Goal: Feedback & Contribution: Leave review/rating

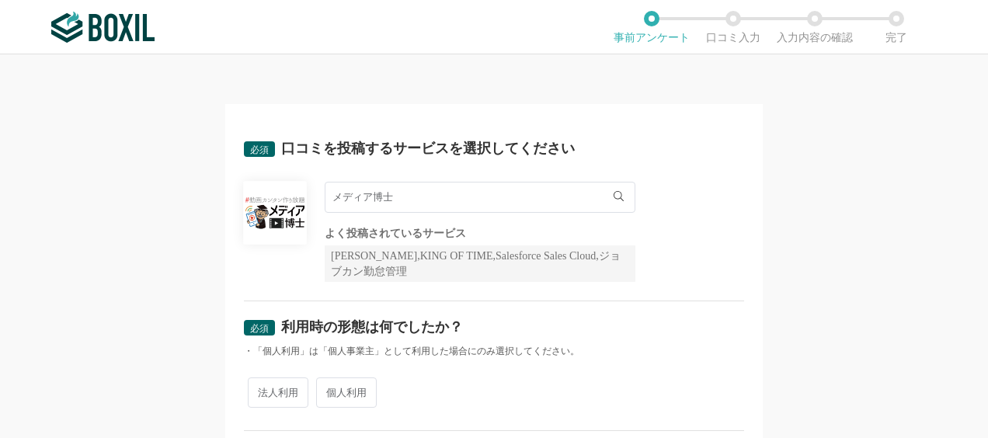
scroll to position [78, 0]
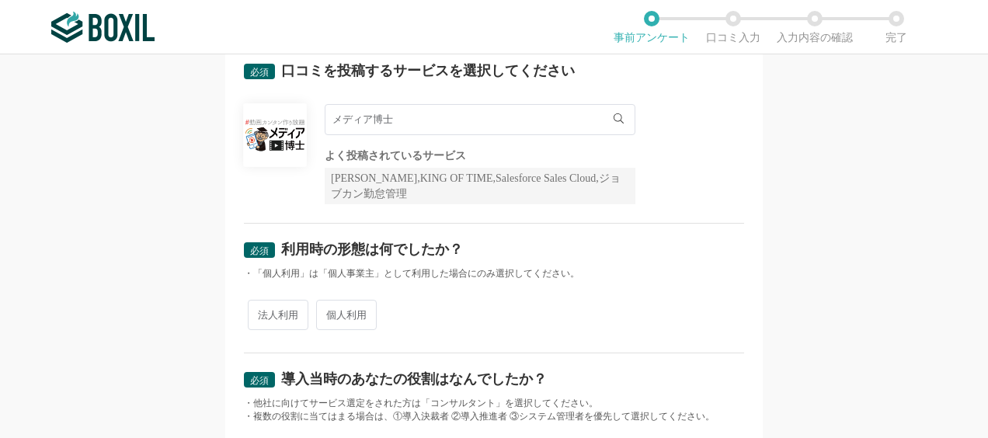
click at [278, 311] on span "法人利用" at bounding box center [278, 315] width 61 height 30
click at [262, 311] on input "法人利用" at bounding box center [257, 307] width 10 height 10
radio input "true"
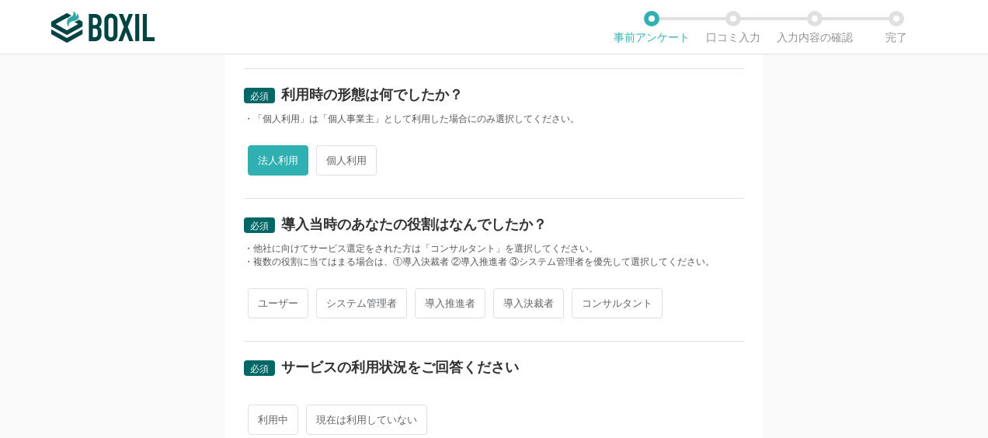
scroll to position [233, 0]
click at [530, 302] on span "導入決裁者" at bounding box center [528, 303] width 71 height 30
click at [507, 300] on input "導入決裁者" at bounding box center [502, 295] width 10 height 10
radio input "true"
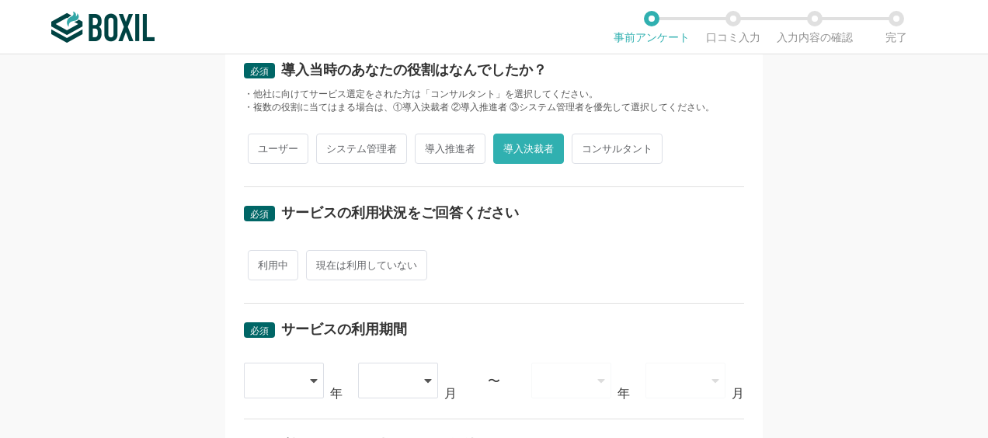
scroll to position [389, 0]
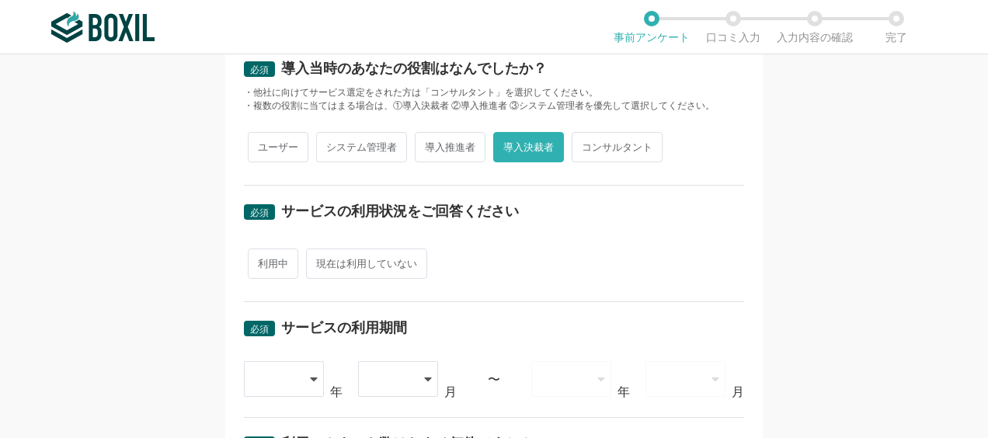
click at [258, 256] on span "利用中" at bounding box center [273, 264] width 51 height 30
click at [258, 256] on input "利用中" at bounding box center [257, 256] width 10 height 10
radio input "true"
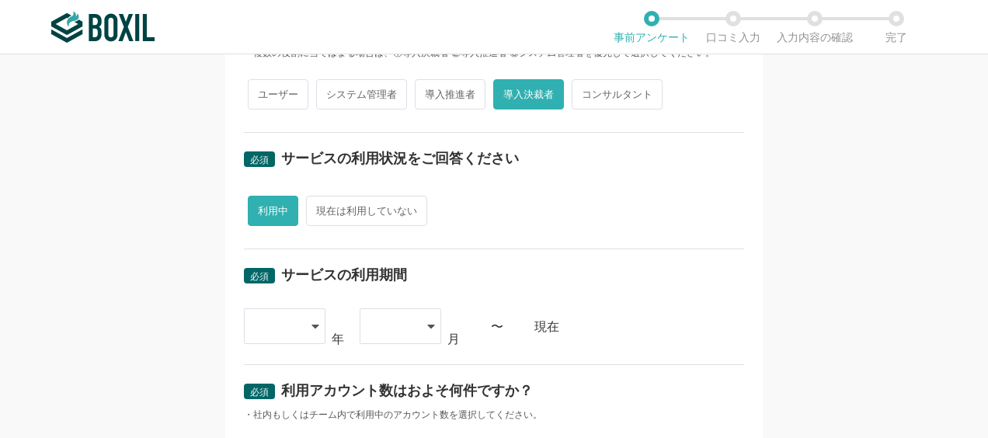
scroll to position [466, 0]
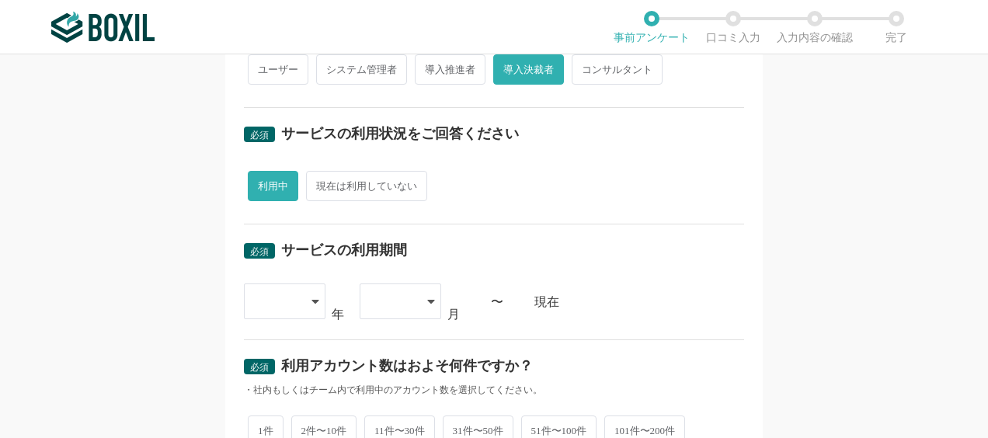
click at [489, 423] on span "31件〜50件" at bounding box center [478, 431] width 71 height 30
click at [457, 423] on input "31件〜50件" at bounding box center [452, 423] width 10 height 10
radio input "true"
click at [305, 298] on div at bounding box center [285, 302] width 82 height 36
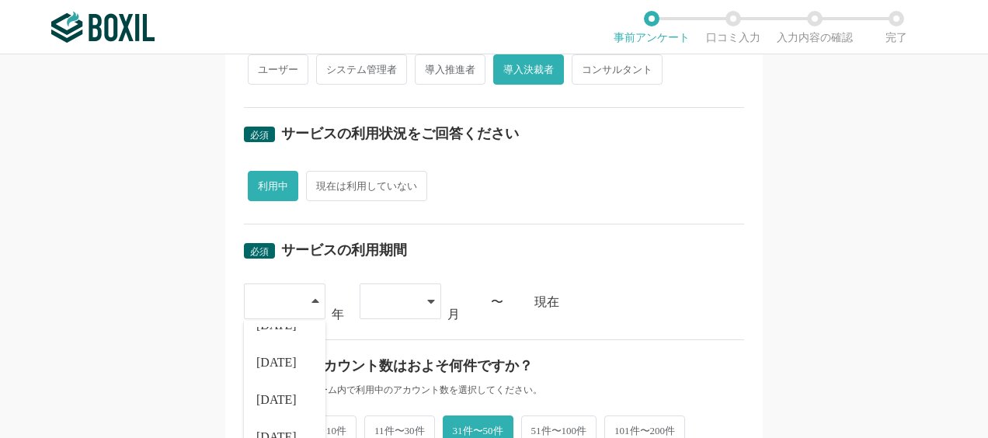
scroll to position [177, 0]
click at [275, 390] on span "[DATE]" at bounding box center [276, 392] width 40 height 12
click at [312, 298] on div "[DATE]" at bounding box center [285, 302] width 82 height 36
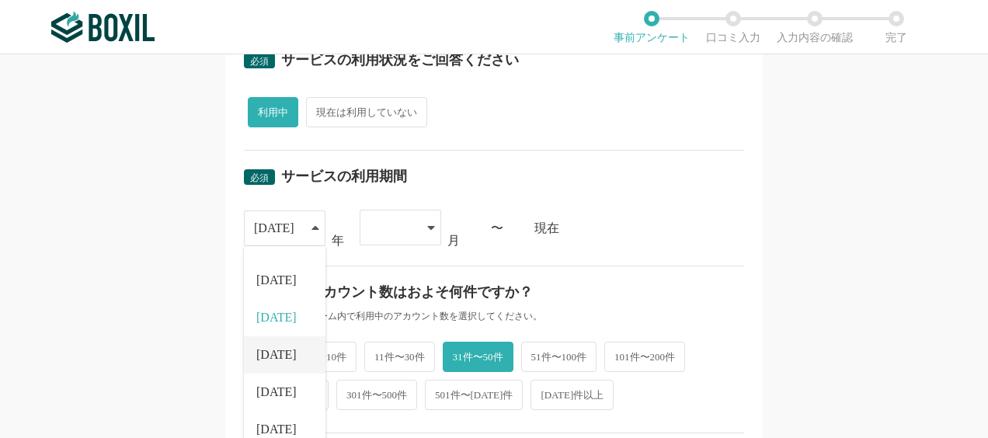
scroll to position [622, 0]
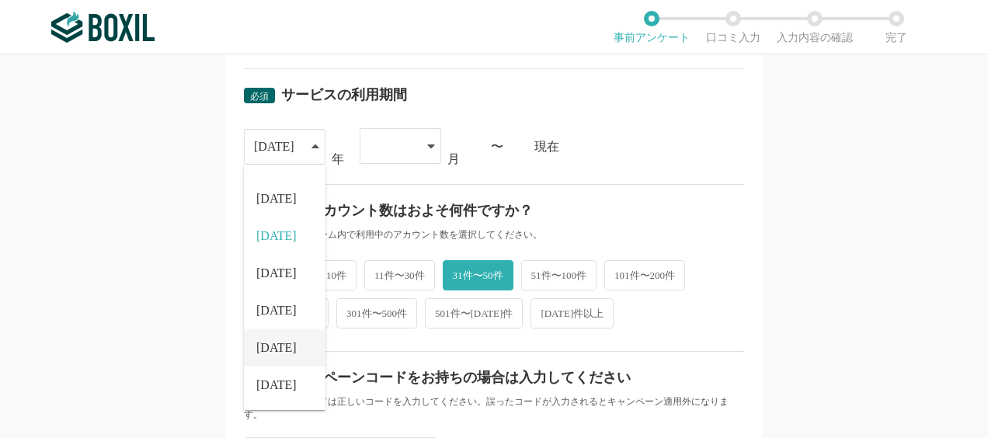
click at [276, 336] on li "[DATE]" at bounding box center [285, 347] width 82 height 37
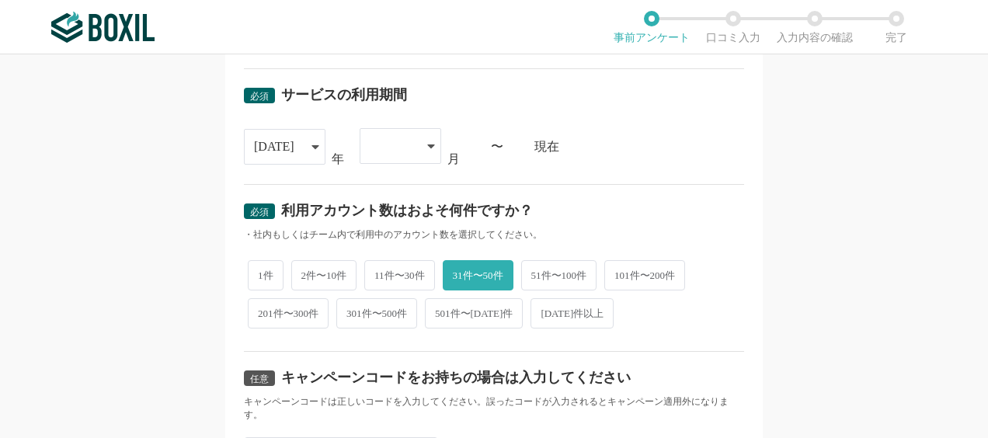
click at [413, 146] on div at bounding box center [401, 146] width 82 height 36
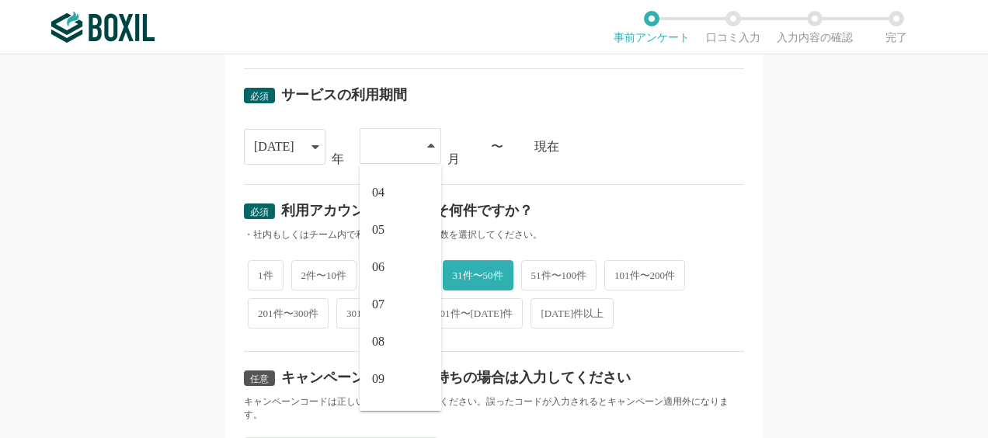
scroll to position [108, 0]
click at [387, 345] on li "08" at bounding box center [401, 343] width 82 height 37
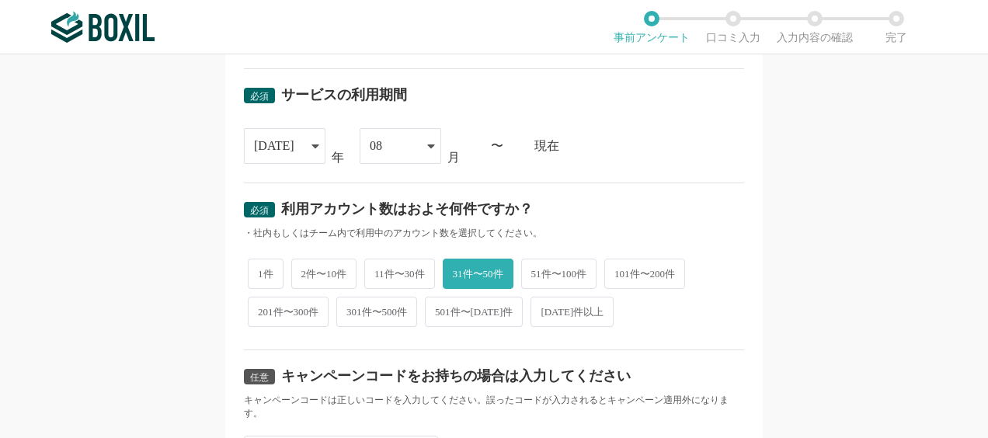
click at [642, 140] on div "現在" at bounding box center [640, 146] width 210 height 12
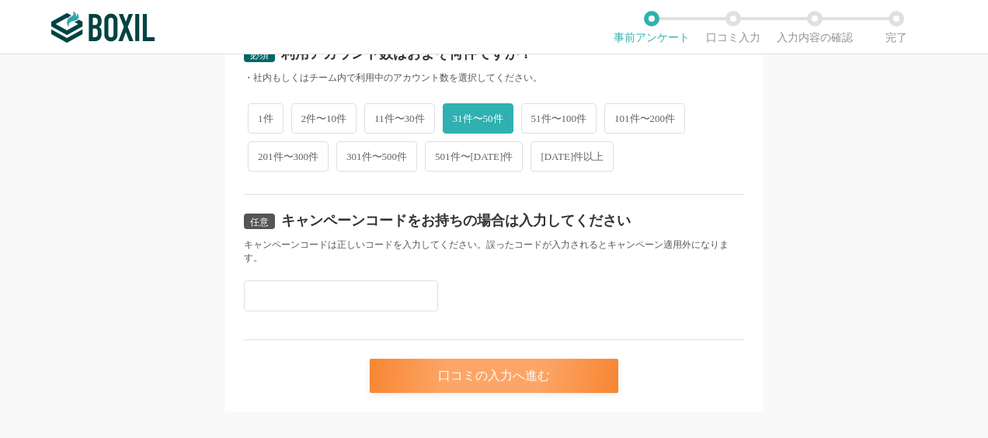
click at [541, 367] on div "口コミの入力へ進む" at bounding box center [494, 376] width 249 height 34
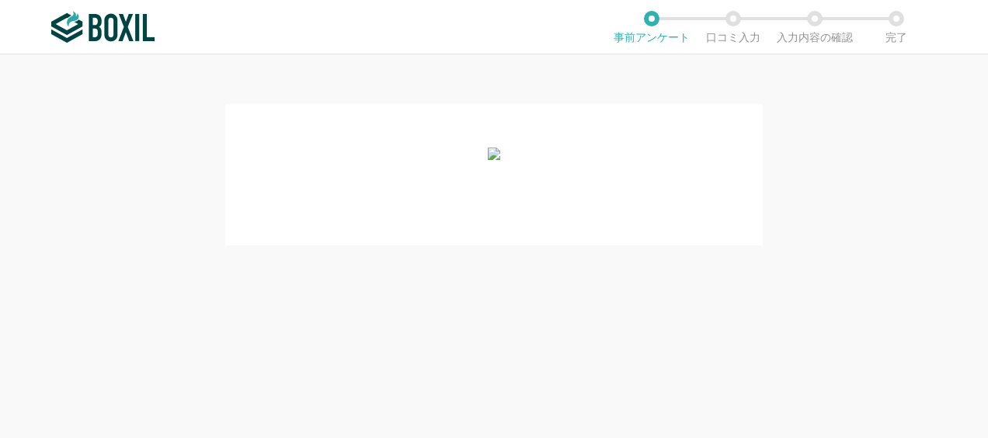
scroll to position [0, 0]
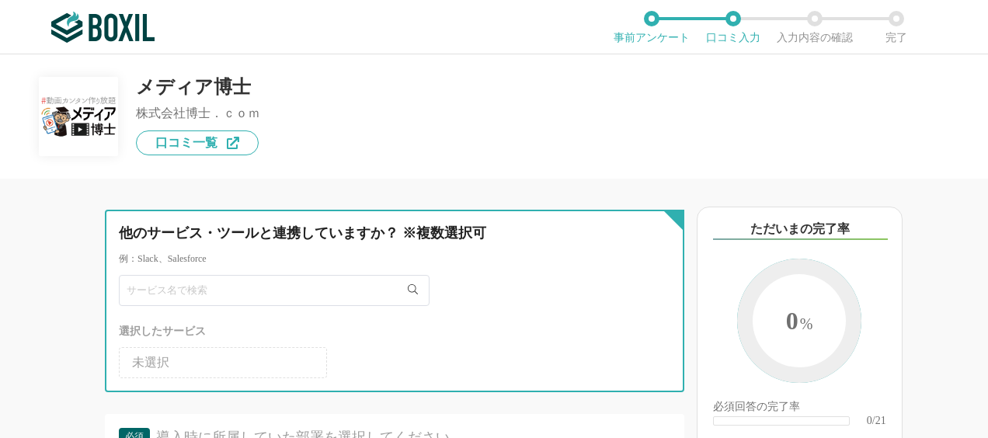
click at [309, 291] on input "text" at bounding box center [274, 290] width 311 height 31
click at [393, 289] on input "text" at bounding box center [274, 290] width 311 height 31
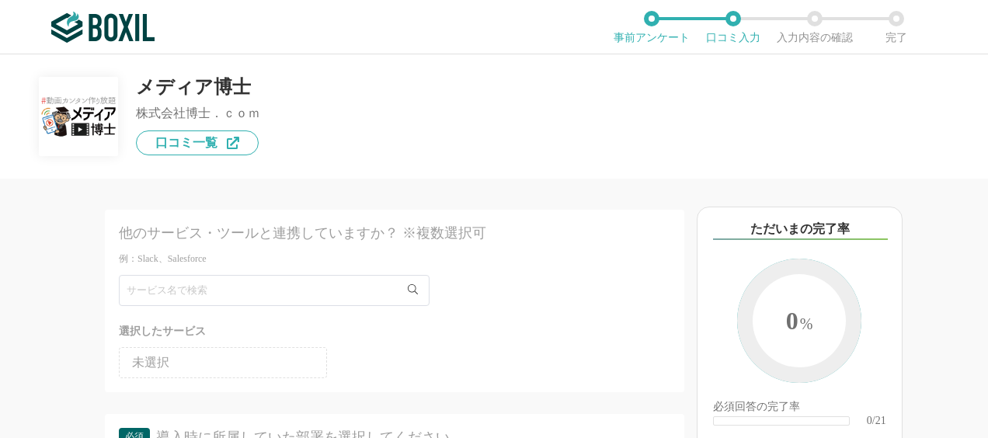
click at [269, 361] on li "未選択" at bounding box center [223, 362] width 208 height 31
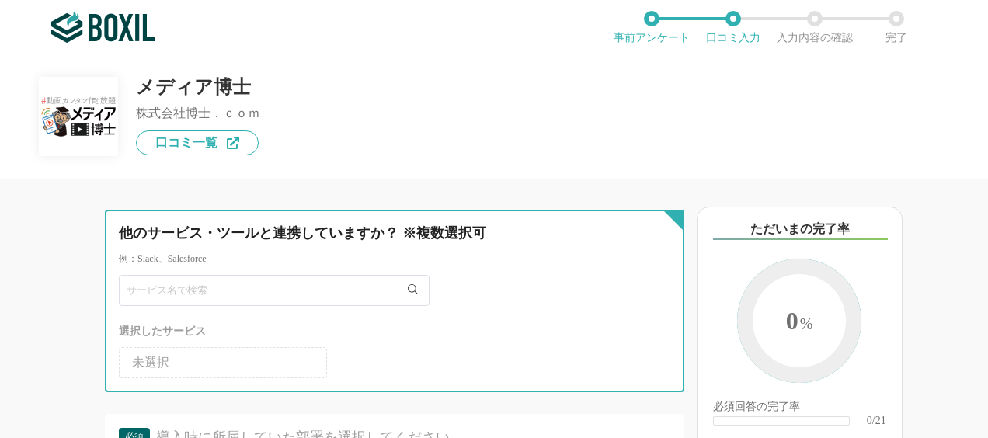
click at [344, 288] on input "text" at bounding box center [274, 290] width 311 height 31
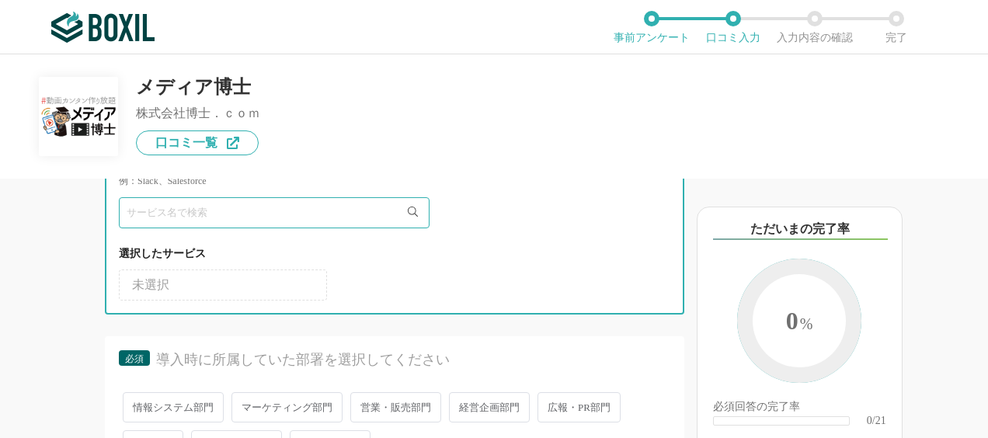
scroll to position [155, 0]
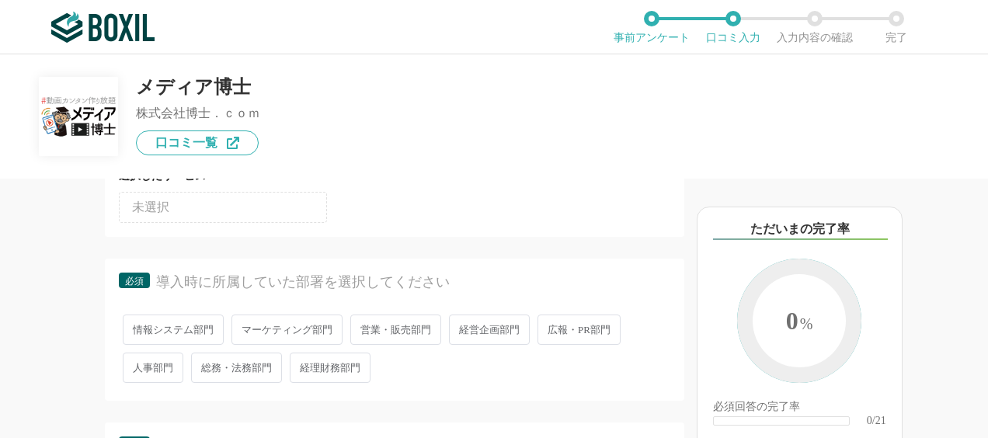
click at [474, 329] on span "経営企画部門" at bounding box center [489, 330] width 81 height 30
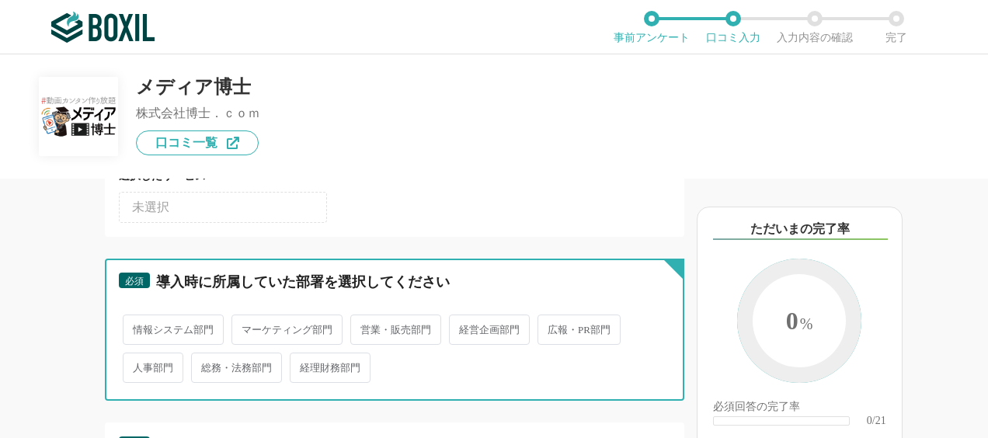
click at [463, 327] on input "経営企画部門" at bounding box center [458, 322] width 10 height 10
radio input "true"
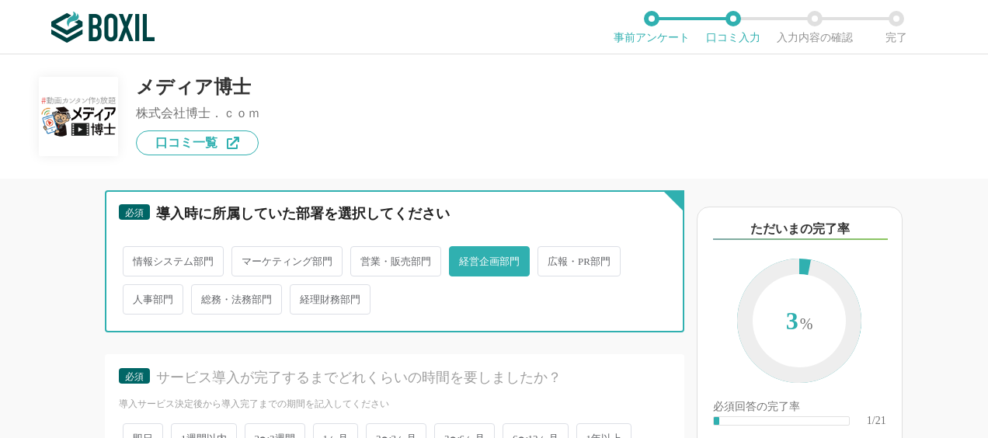
scroll to position [311, 0]
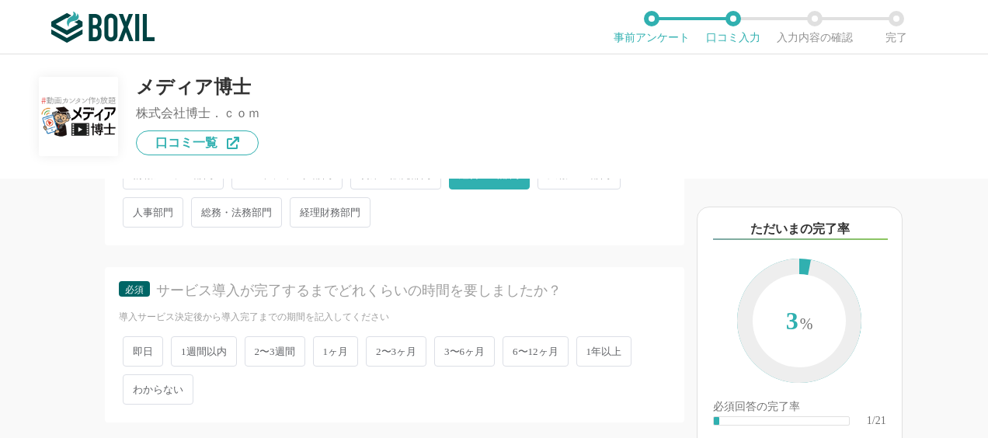
click at [465, 353] on span "3〜6ヶ月" at bounding box center [464, 351] width 61 height 30
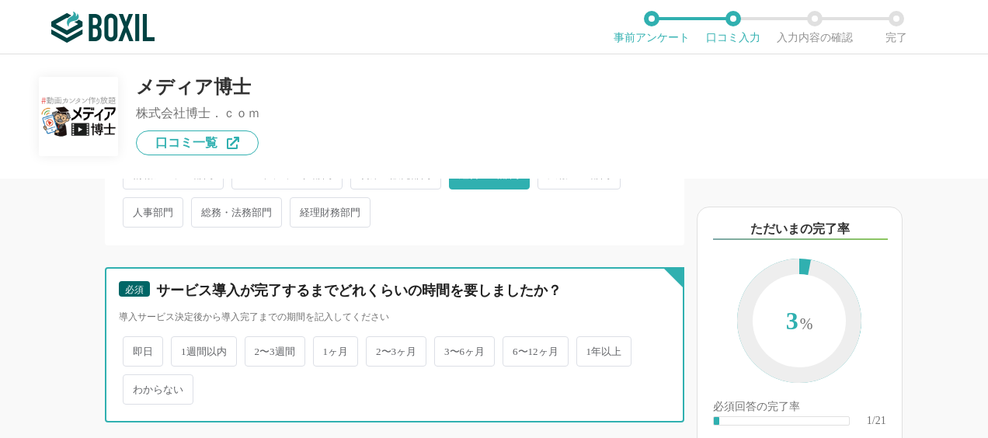
click at [448, 349] on input "3〜6ヶ月" at bounding box center [443, 344] width 10 height 10
radio input "true"
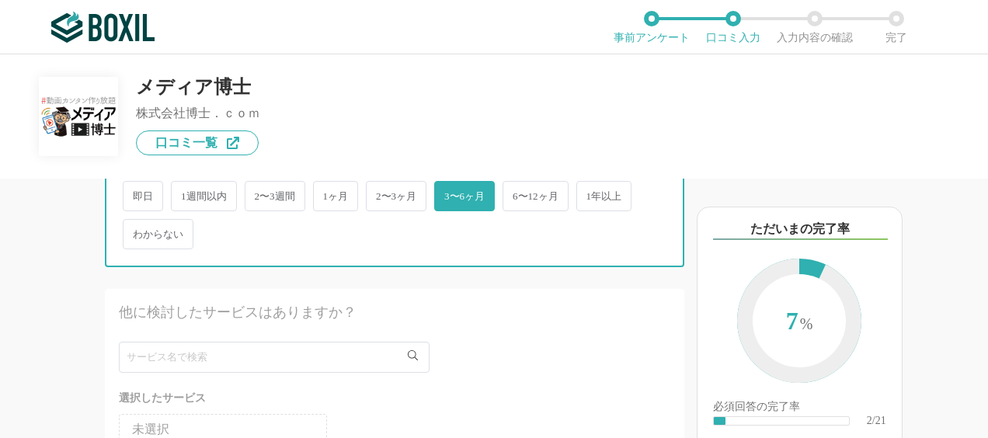
scroll to position [544, 0]
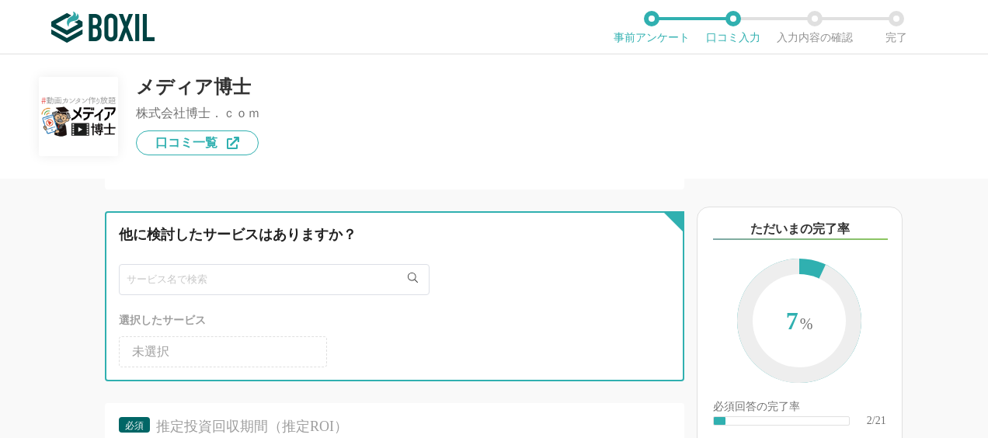
click at [336, 280] on input "text" at bounding box center [274, 279] width 311 height 31
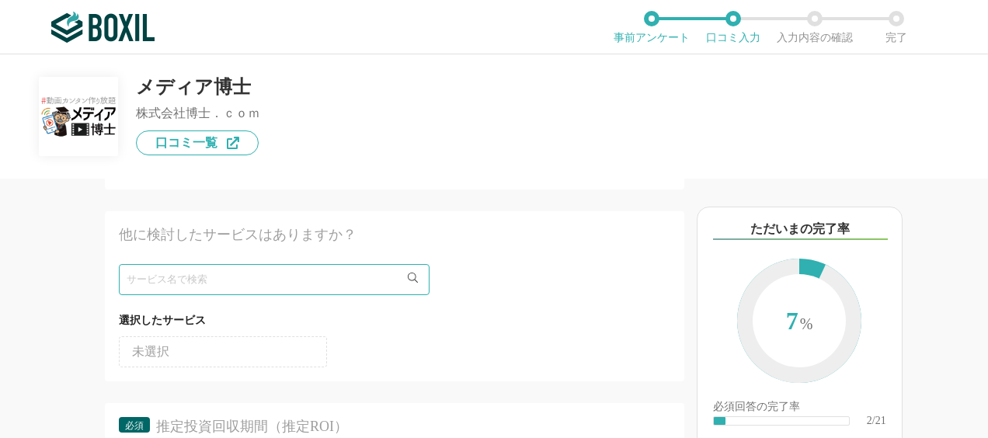
click at [282, 347] on li "未選択" at bounding box center [223, 351] width 208 height 31
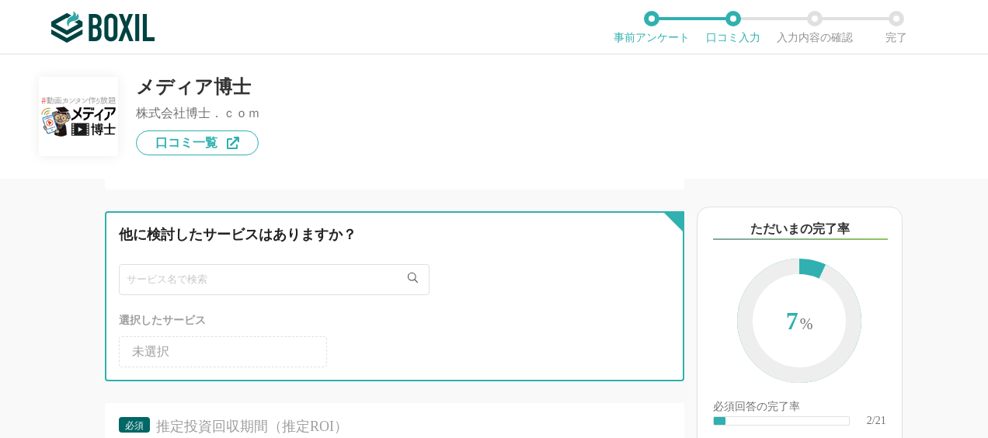
click at [309, 281] on input "text" at bounding box center [274, 279] width 311 height 31
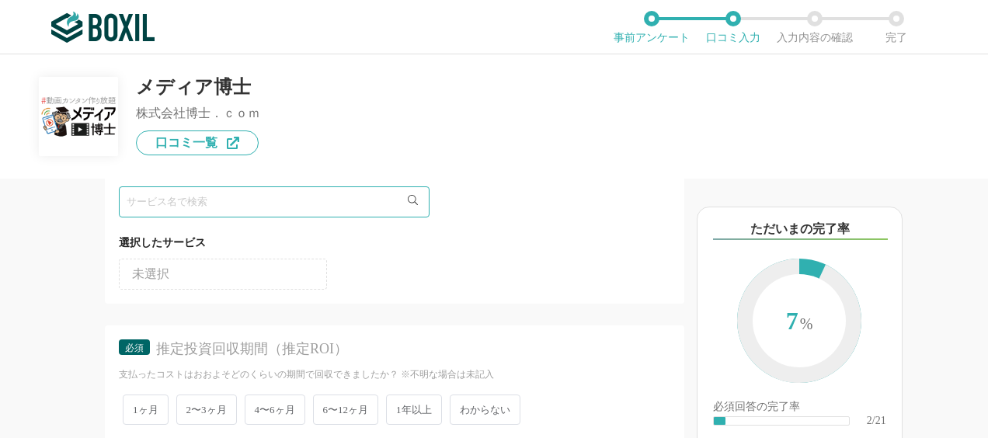
click at [340, 407] on span "6〜12ヶ月" at bounding box center [346, 410] width 66 height 30
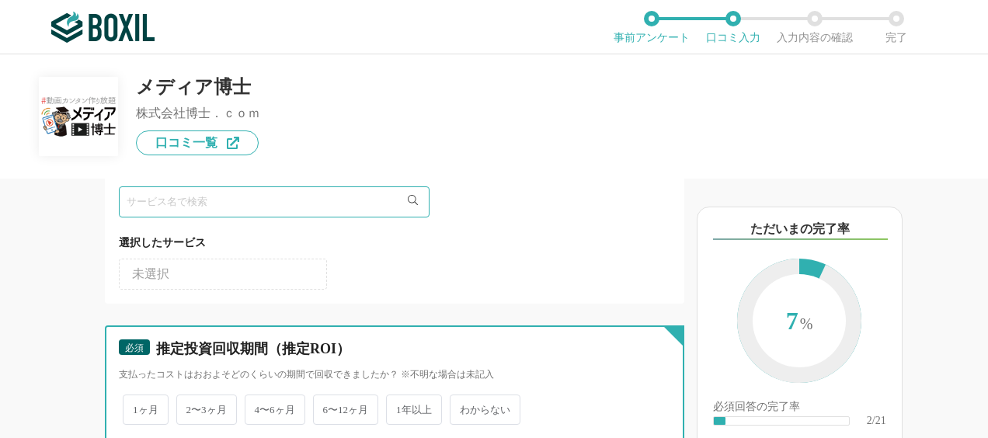
click at [327, 407] on input "6〜12ヶ月" at bounding box center [322, 402] width 10 height 10
radio input "true"
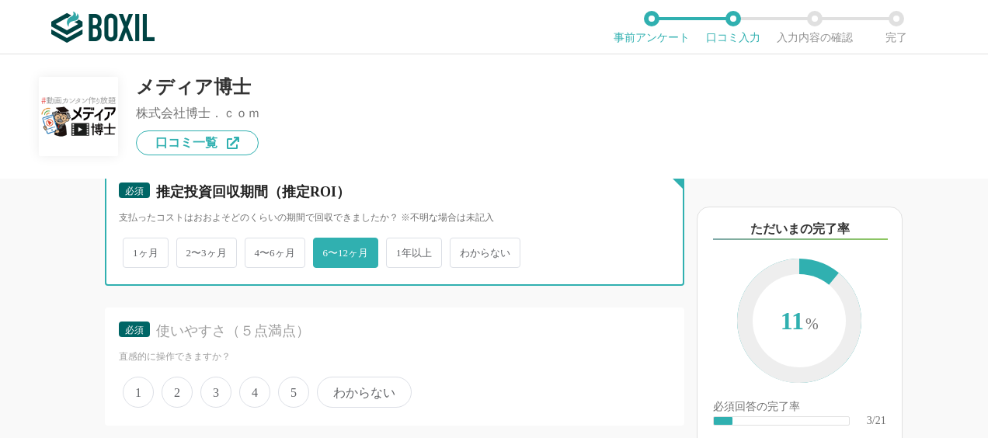
scroll to position [855, 0]
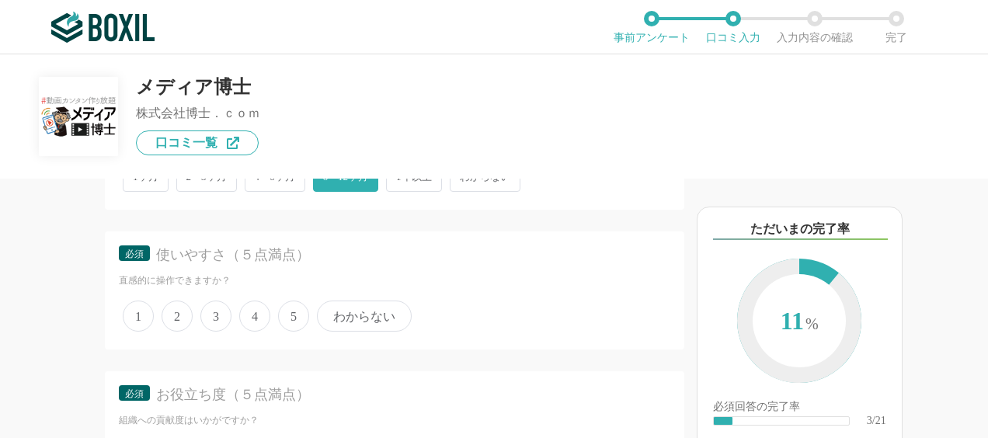
click at [295, 312] on span "5" at bounding box center [293, 316] width 31 height 31
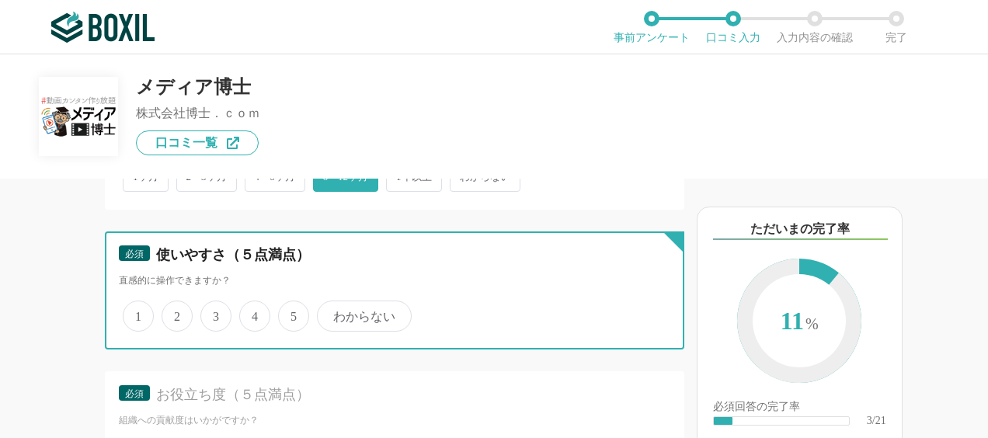
click at [292, 312] on input "5" at bounding box center [287, 308] width 10 height 10
radio input "true"
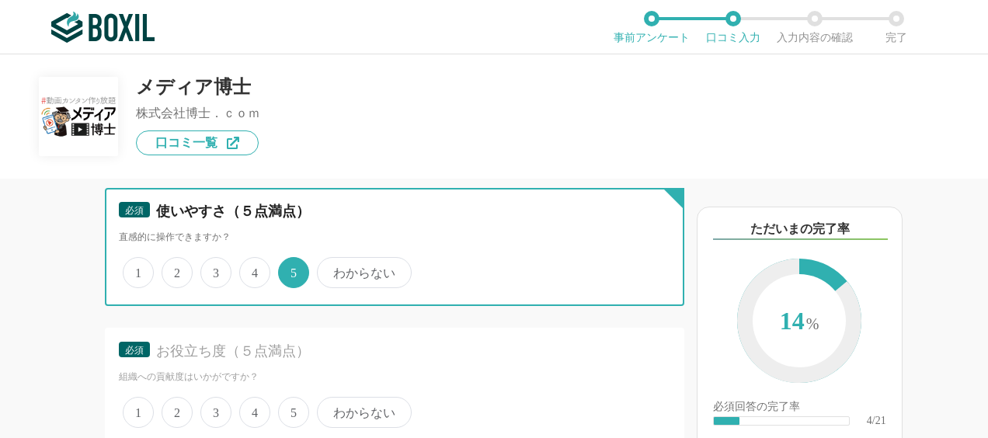
scroll to position [933, 0]
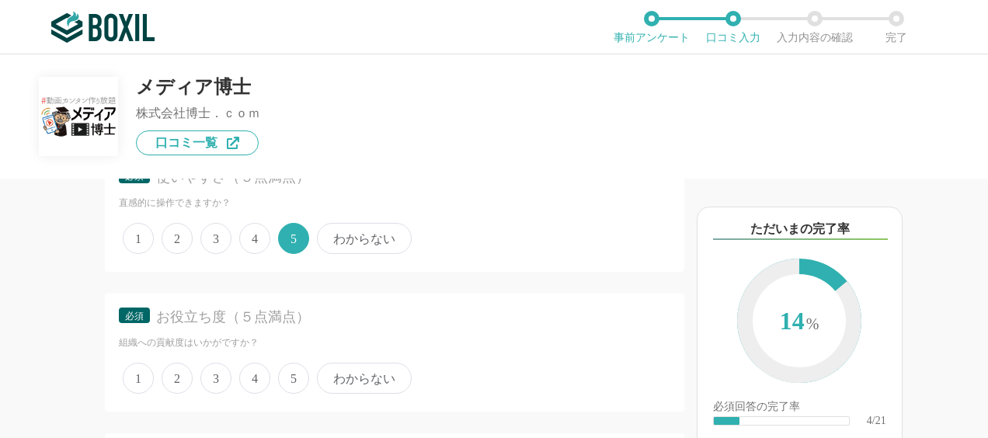
click at [298, 375] on span "5" at bounding box center [293, 378] width 31 height 31
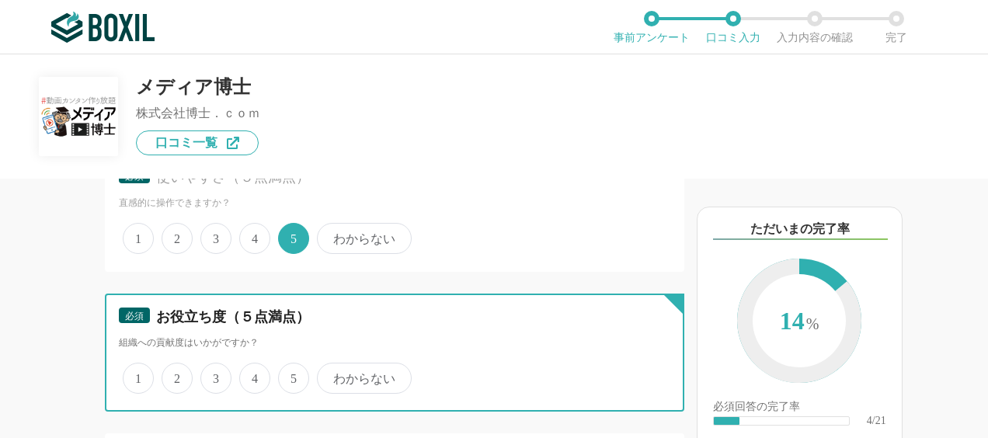
click at [292, 375] on input "5" at bounding box center [287, 370] width 10 height 10
radio input "true"
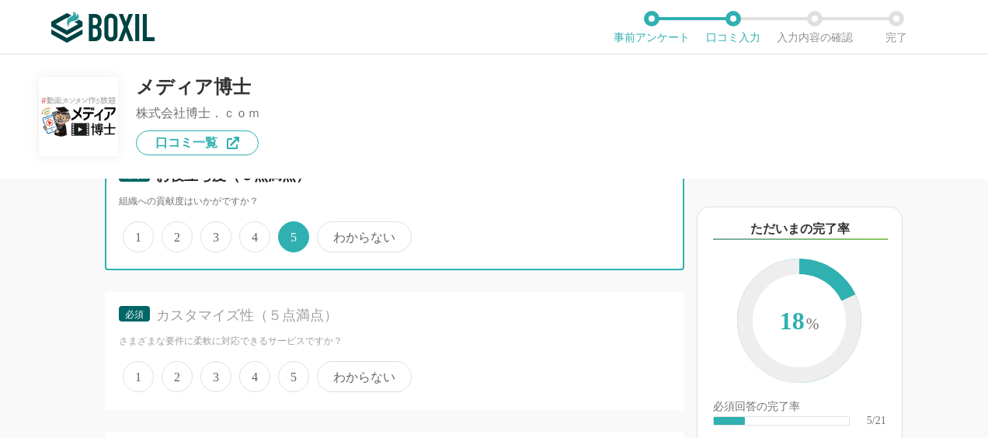
scroll to position [1088, 0]
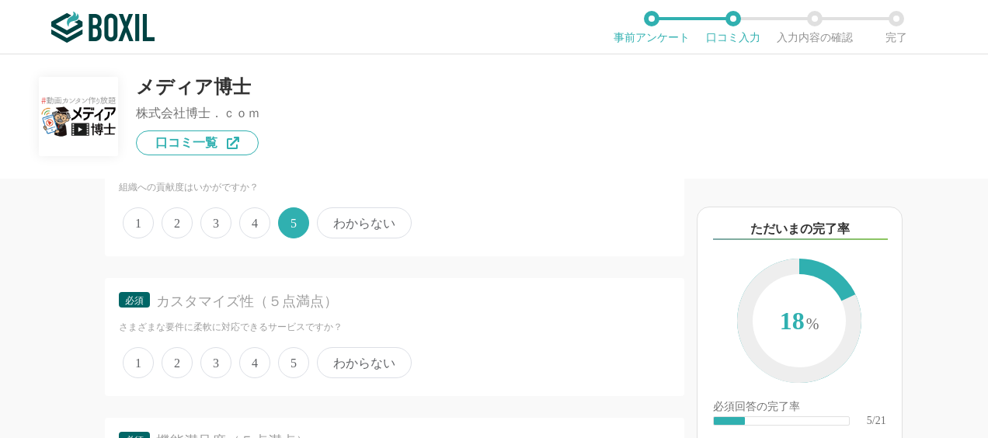
click at [289, 359] on span "5" at bounding box center [293, 362] width 31 height 31
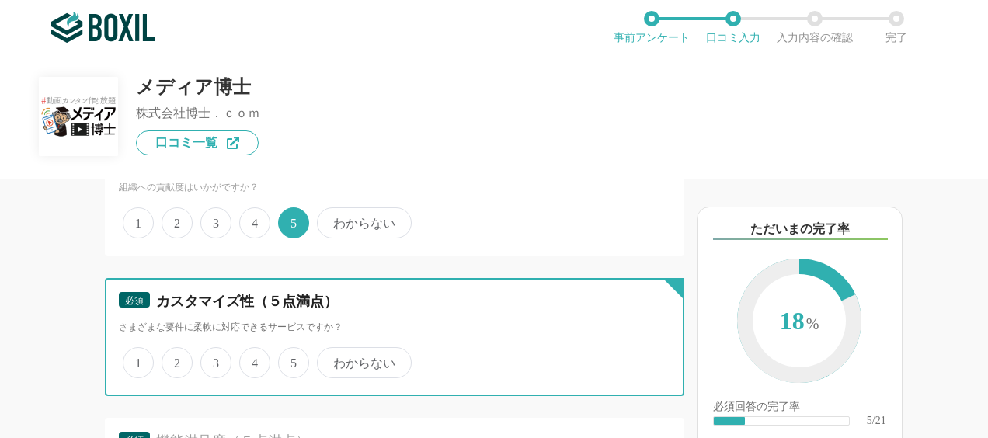
click at [289, 359] on input "5" at bounding box center [287, 355] width 10 height 10
radio input "true"
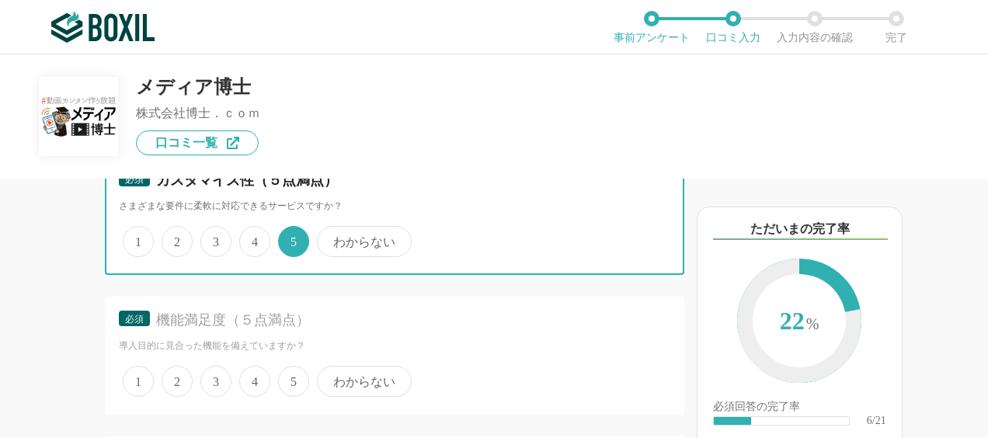
scroll to position [1243, 0]
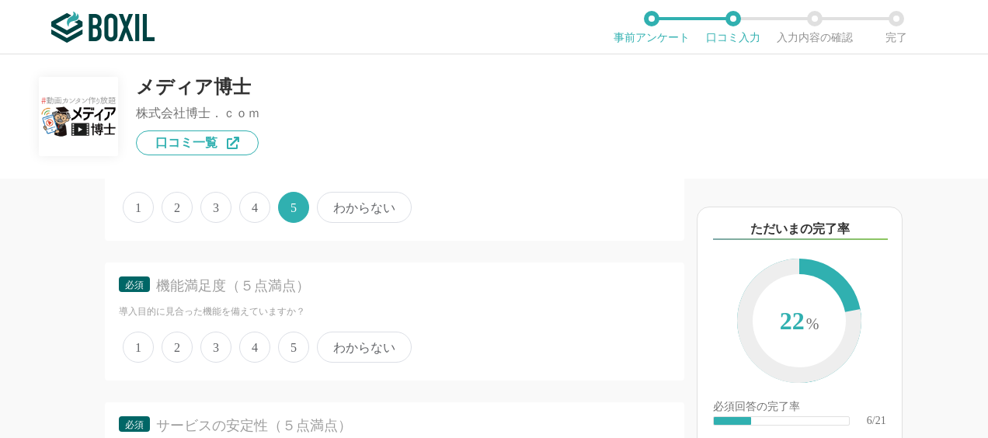
click at [292, 349] on span "5" at bounding box center [293, 347] width 31 height 31
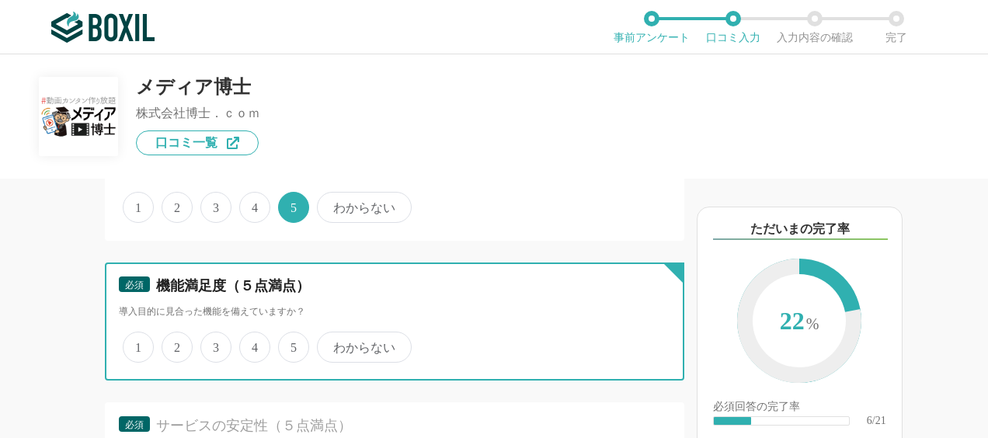
click at [292, 344] on input "5" at bounding box center [287, 339] width 10 height 10
radio input "true"
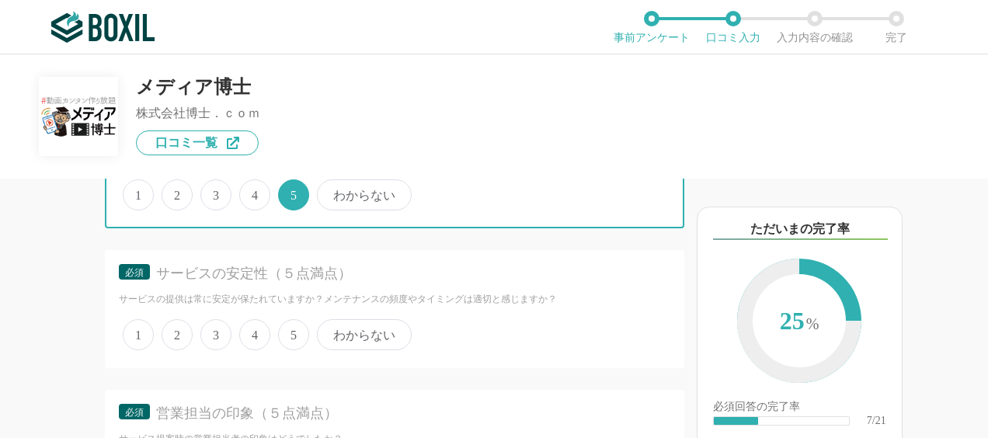
scroll to position [1399, 0]
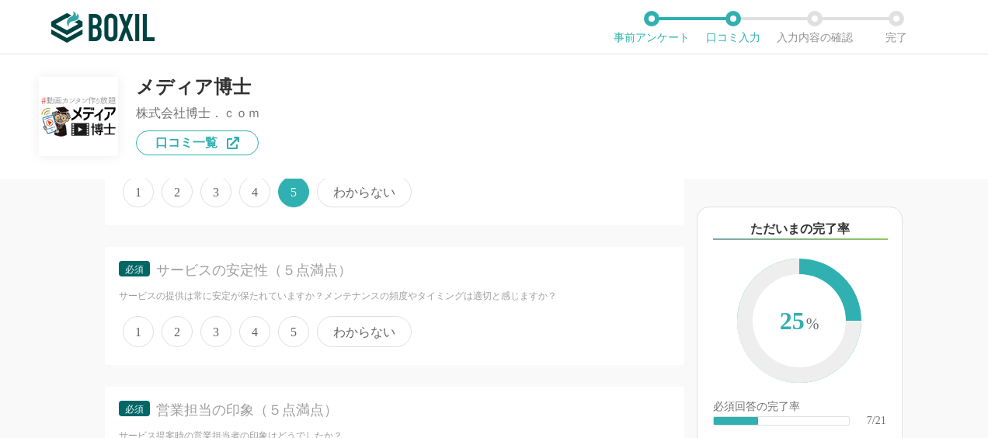
click at [294, 333] on span "5" at bounding box center [293, 331] width 31 height 31
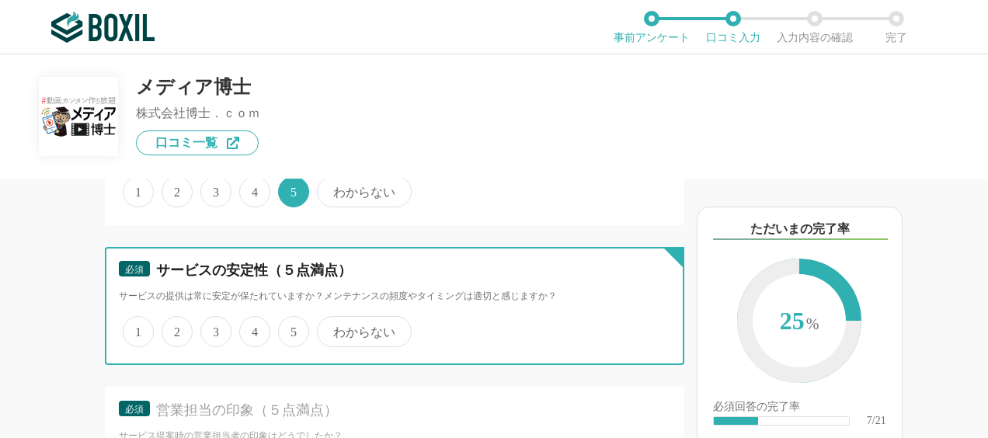
click at [292, 329] on input "5" at bounding box center [287, 324] width 10 height 10
radio input "true"
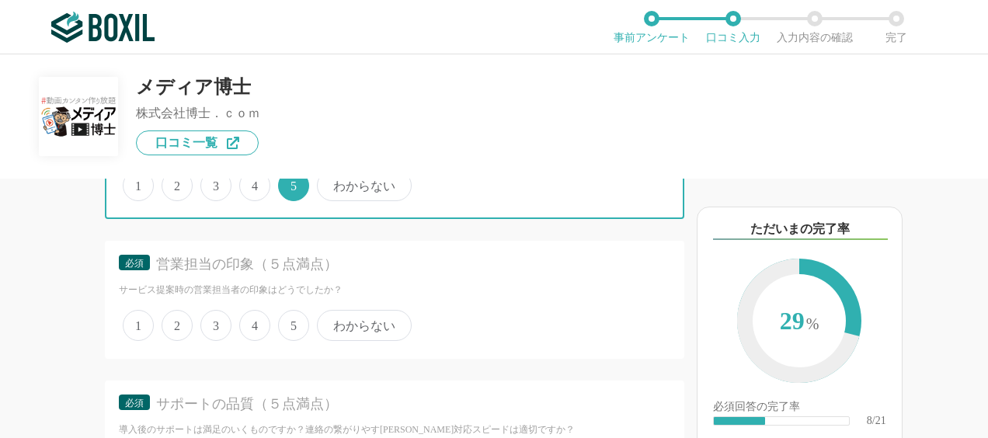
scroll to position [1554, 0]
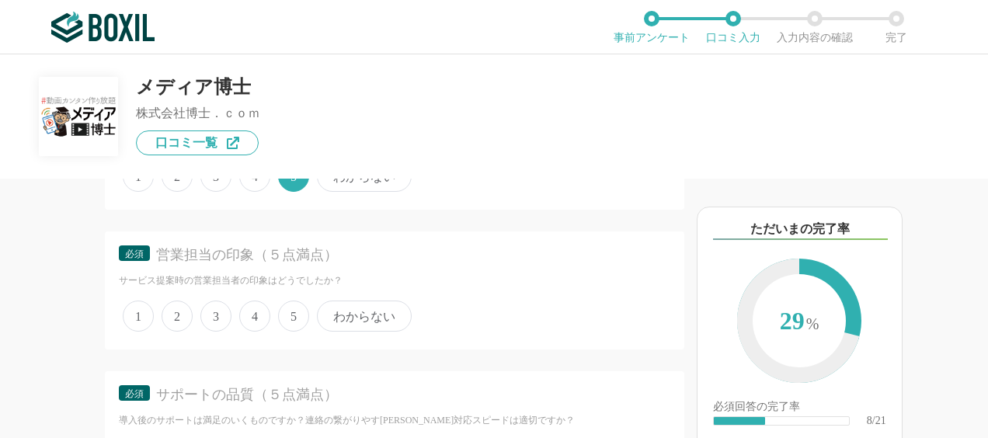
click at [295, 313] on span "5" at bounding box center [293, 316] width 31 height 31
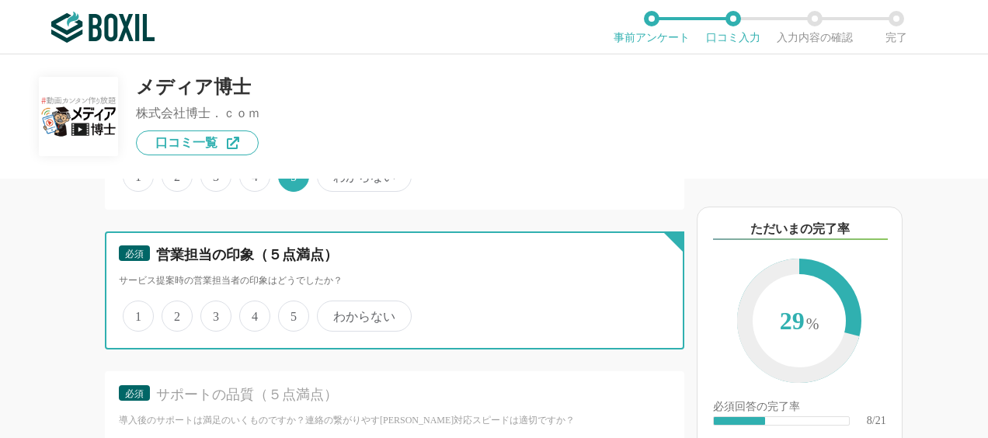
click at [292, 313] on input "5" at bounding box center [287, 308] width 10 height 10
radio input "true"
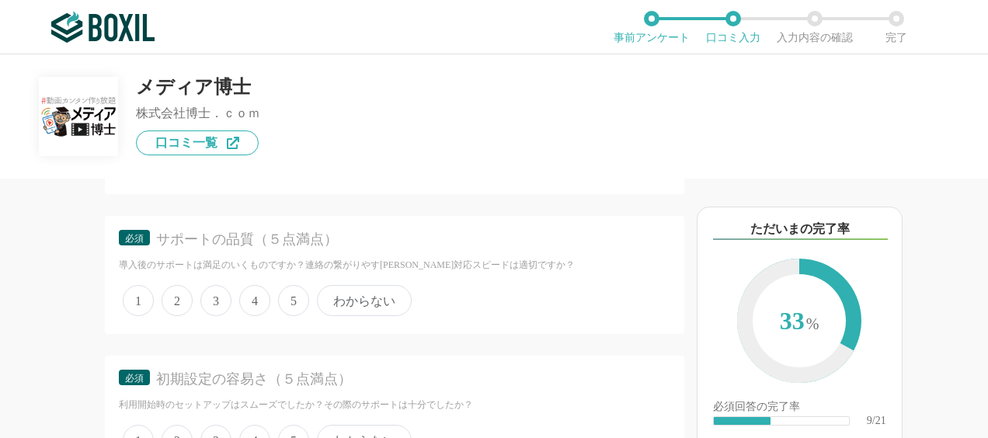
click at [292, 302] on span "5" at bounding box center [293, 300] width 31 height 31
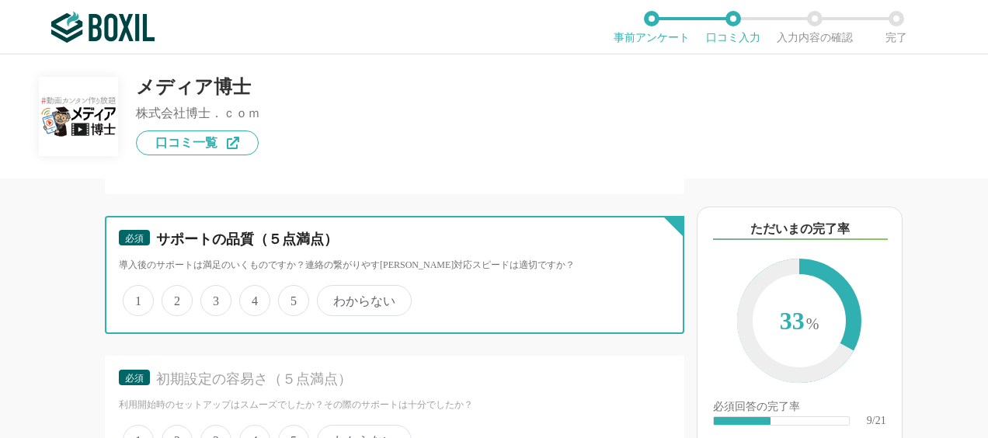
click at [292, 298] on input "5" at bounding box center [287, 293] width 10 height 10
radio input "true"
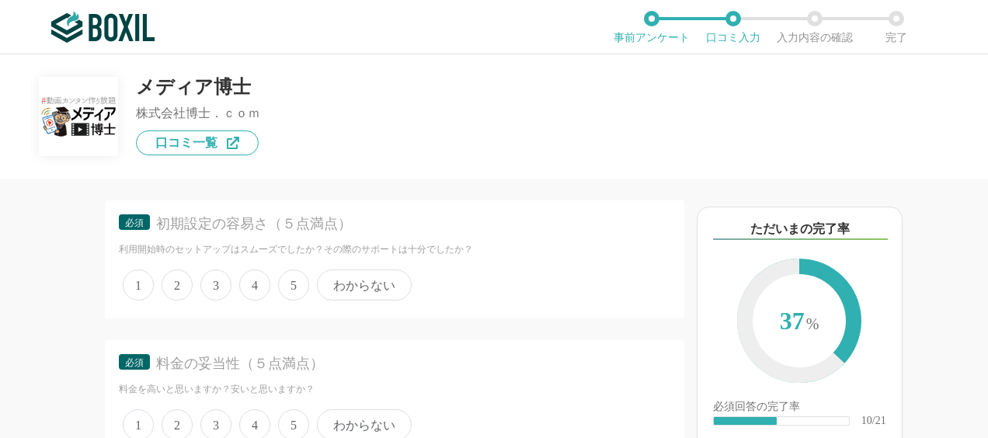
click at [292, 279] on span "5" at bounding box center [293, 285] width 31 height 31
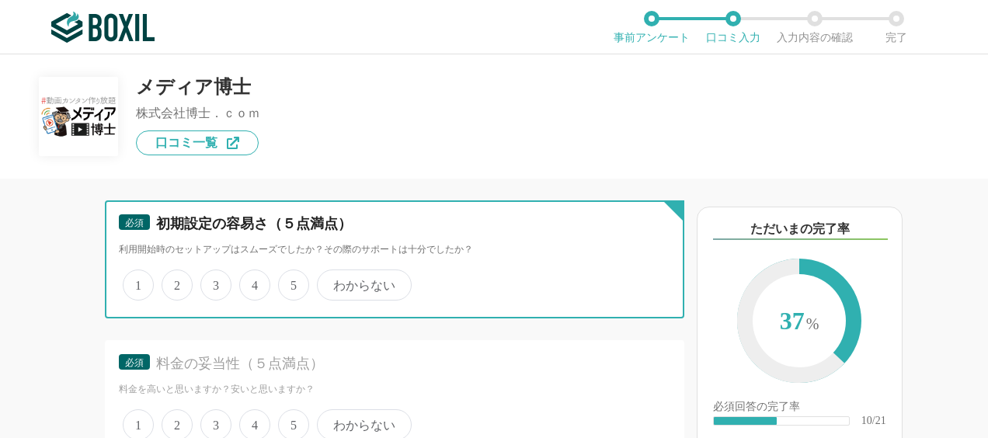
click at [292, 279] on input "5" at bounding box center [287, 277] width 10 height 10
radio input "true"
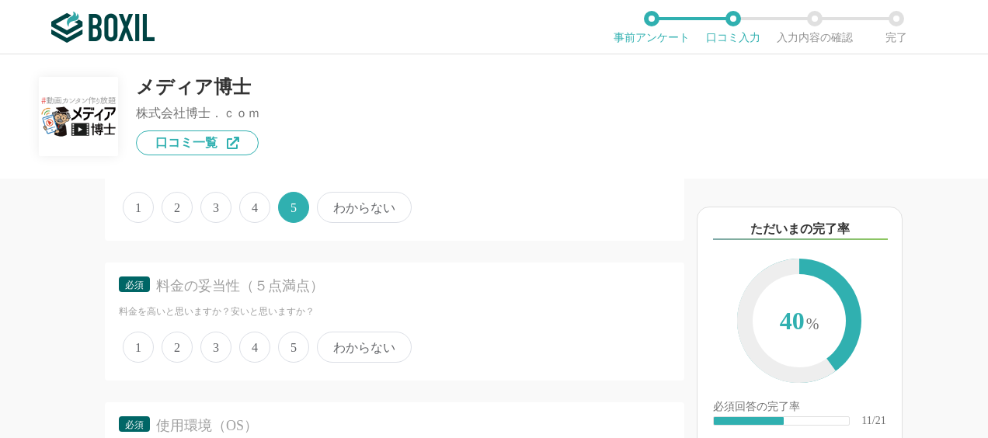
click at [288, 340] on span "5" at bounding box center [293, 347] width 31 height 31
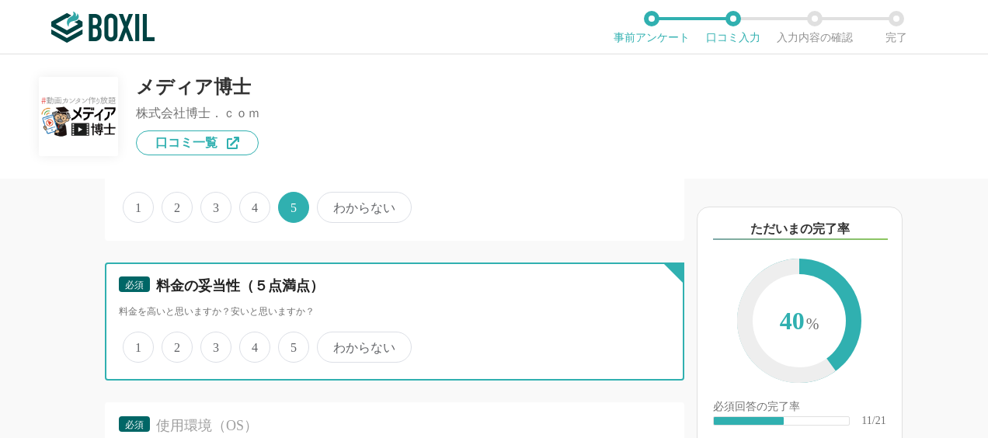
click at [288, 340] on input "5" at bounding box center [287, 339] width 10 height 10
radio input "true"
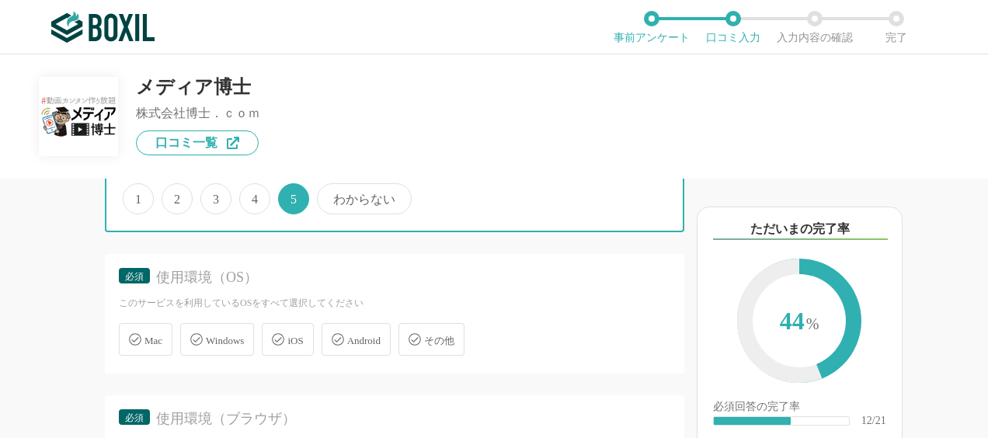
scroll to position [2098, 0]
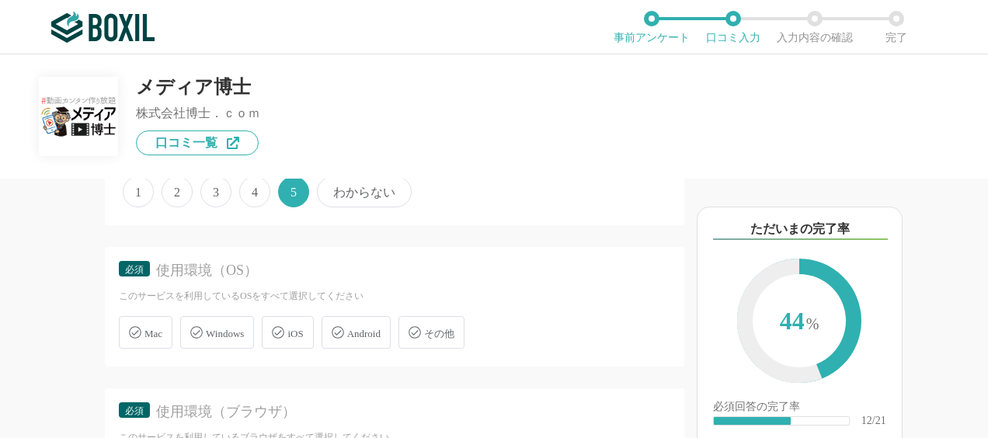
click at [224, 329] on span "Windows" at bounding box center [225, 334] width 38 height 12
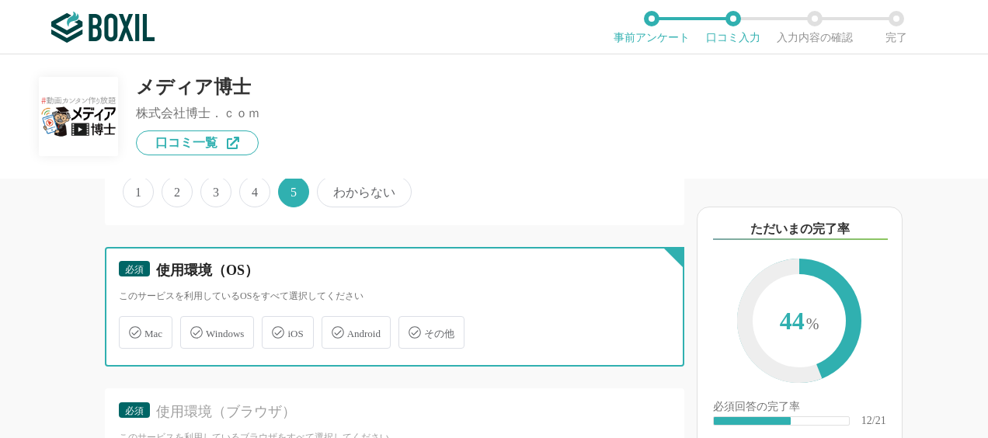
click at [193, 329] on input "Windows" at bounding box center [188, 324] width 10 height 10
checkbox input "true"
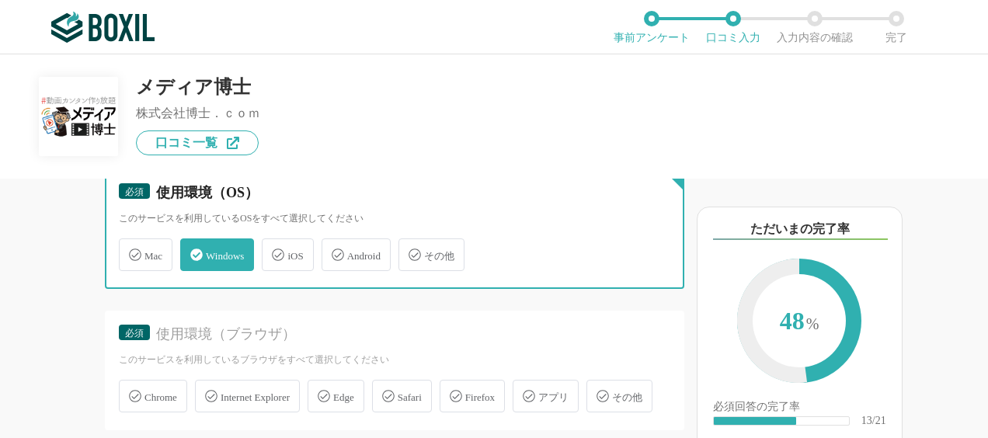
scroll to position [2254, 0]
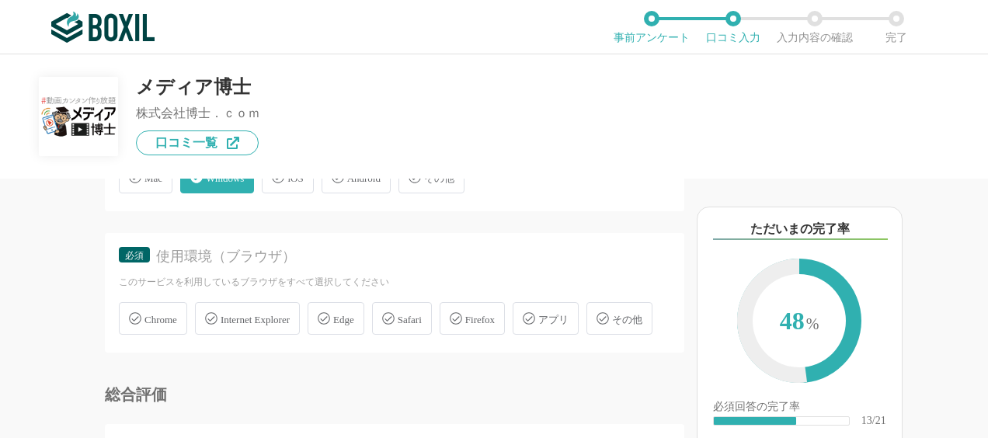
click at [354, 314] on span "Edge" at bounding box center [343, 320] width 21 height 12
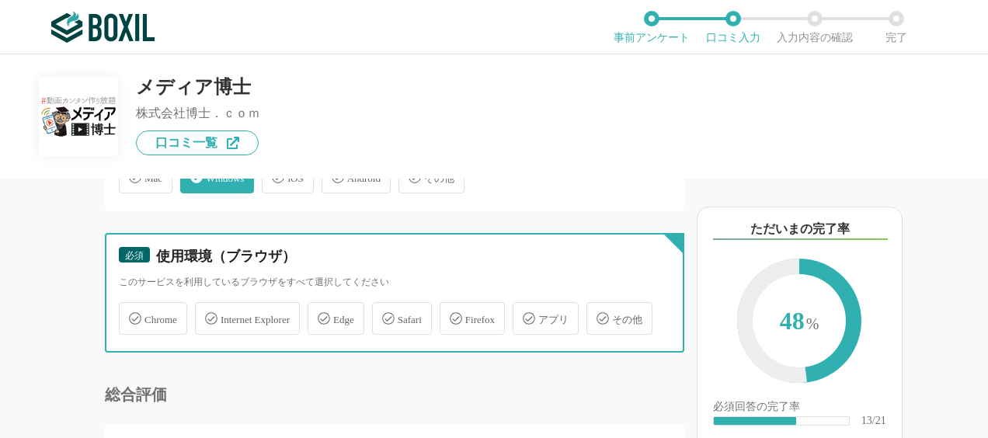
click at [321, 310] on input "Edge" at bounding box center [316, 310] width 10 height 10
checkbox input "true"
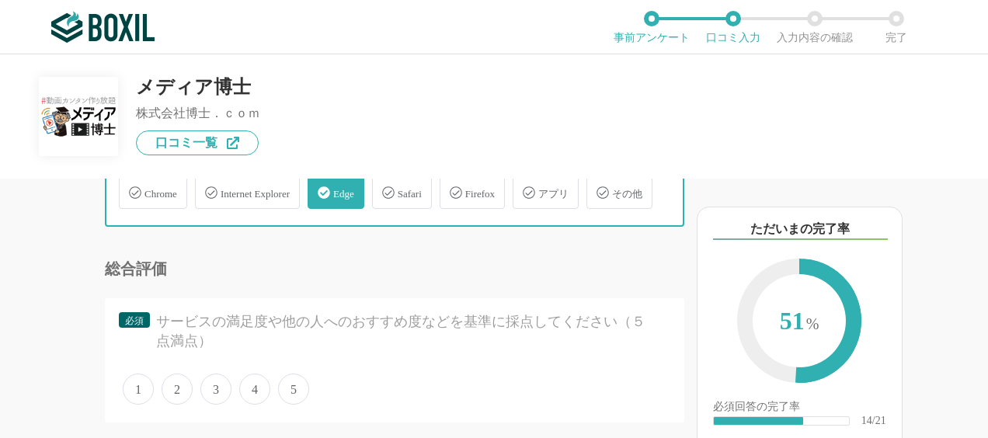
scroll to position [2409, 0]
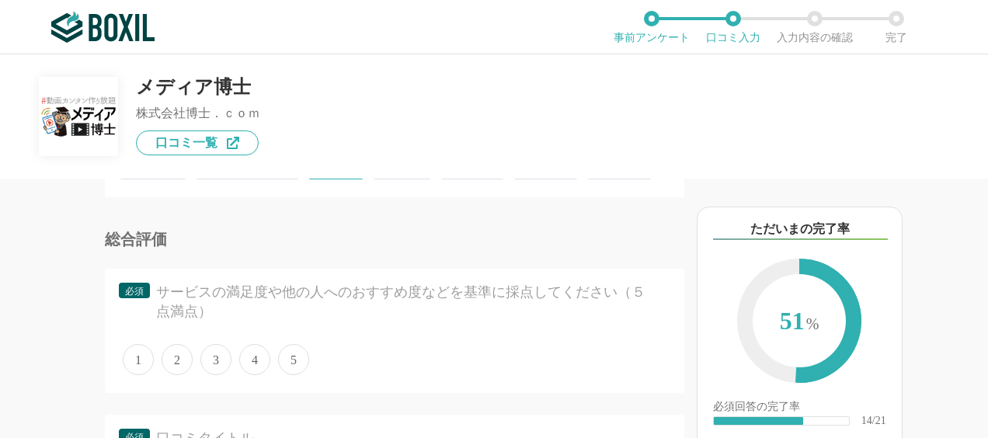
click at [306, 375] on span "5" at bounding box center [293, 359] width 31 height 31
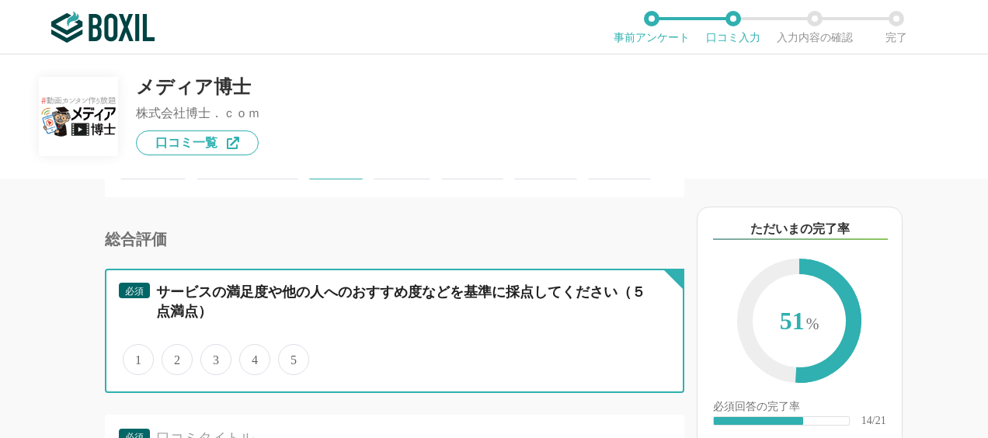
click at [292, 357] on input "5" at bounding box center [287, 352] width 10 height 10
radio input "true"
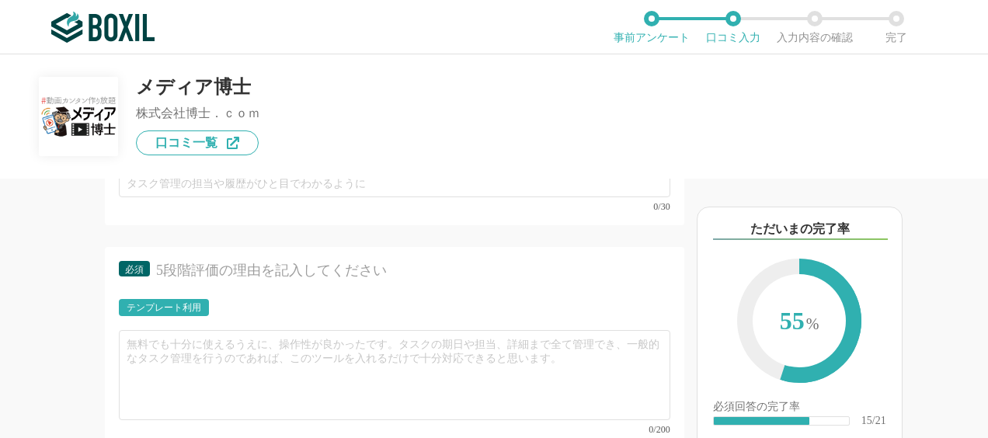
scroll to position [2642, 0]
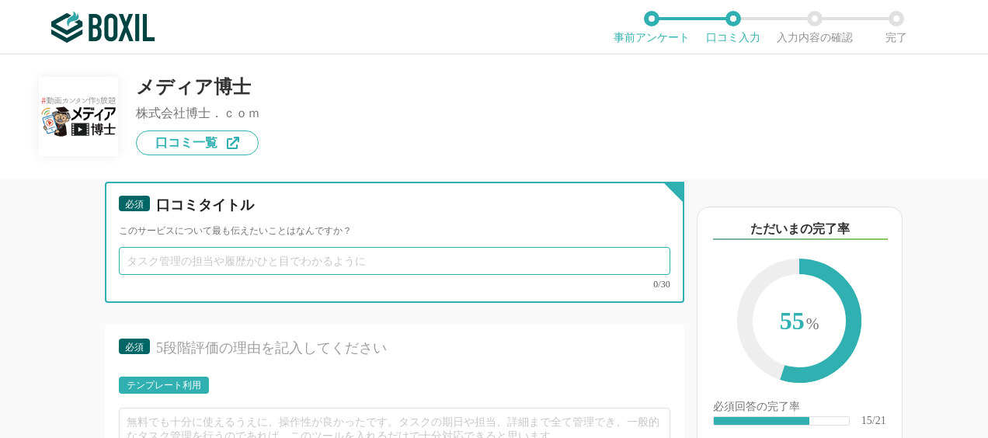
click at [312, 275] on input "text" at bounding box center [395, 261] width 552 height 28
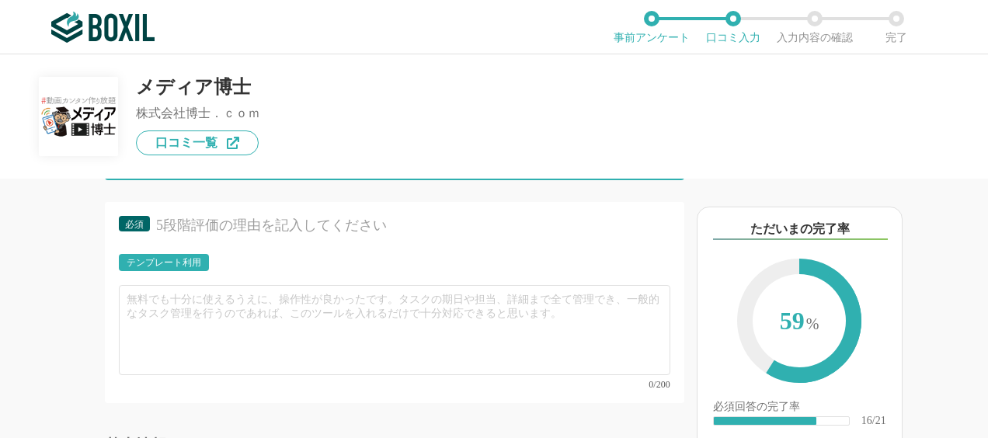
scroll to position [2798, 0]
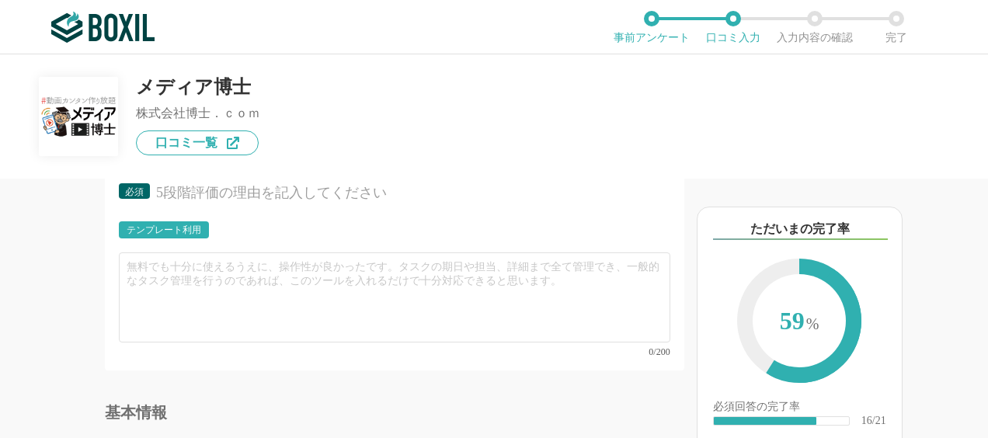
type input "きめ細やかなサポート体制と操作の容易性"
click at [165, 235] on div "テンプレート利用" at bounding box center [164, 229] width 75 height 9
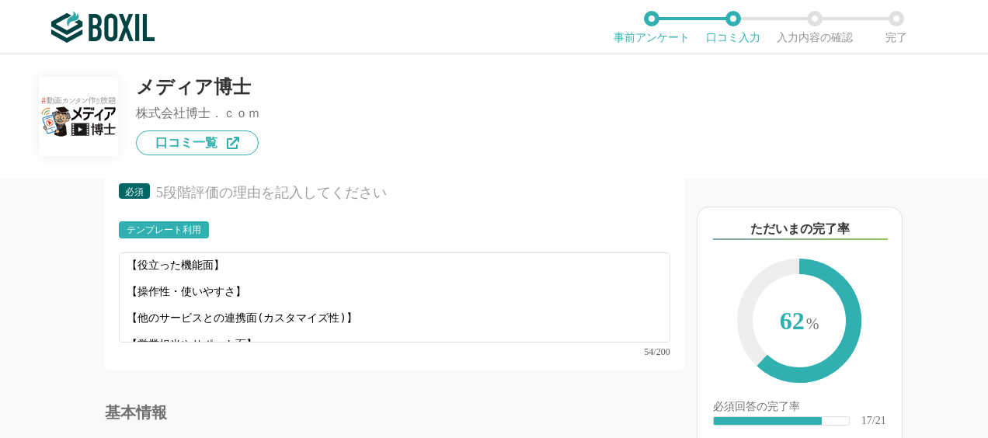
scroll to position [0, 0]
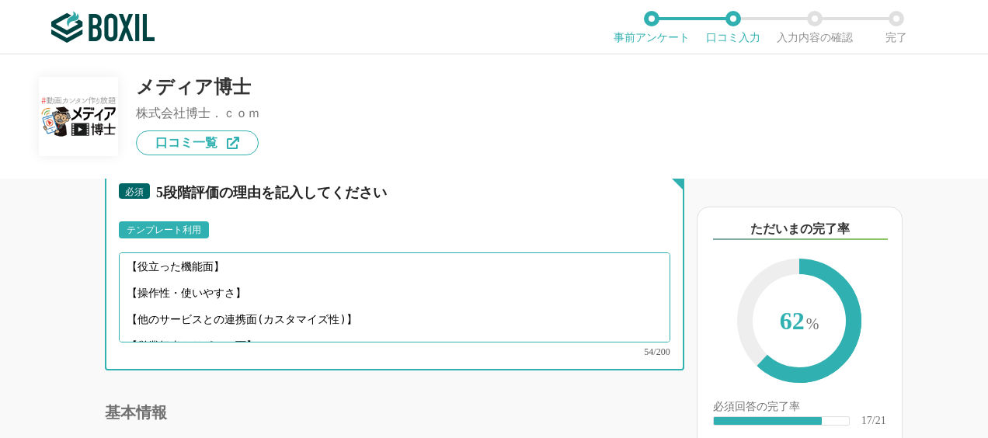
click at [244, 302] on textarea "【役立った機能面】 【操作性・使いやすさ】 【他のサービスとの連携面(カスタマイズ性)】 【営業担当やサポート面】" at bounding box center [395, 298] width 552 height 90
click at [201, 305] on textarea "【役立った機能面】 【操作性・使いやすさ】 【他のサービスとの連携面(カスタマイズ性)】 【営業担当やサポート面】" at bounding box center [395, 298] width 552 height 90
click at [239, 303] on textarea "【役立った機能面】 【操作性・使いやすさ】 【他のサービスとの連携面(カスタマイズ性)】 【営業担当やサポート面】" at bounding box center [395, 298] width 552 height 90
click at [255, 322] on textarea "【役立った機能面】 【操作性・使いやすさ】 【他のサービスとの連携面(カスタマイズ性)】 【営業担当やサポート面】" at bounding box center [395, 298] width 552 height 90
click at [229, 299] on textarea "【役立った機能面】 【操作性・使いやすさ】 【他のサービスとの連携面(カスタマイズ性)】 【営業担当やサポート面】" at bounding box center [395, 298] width 552 height 90
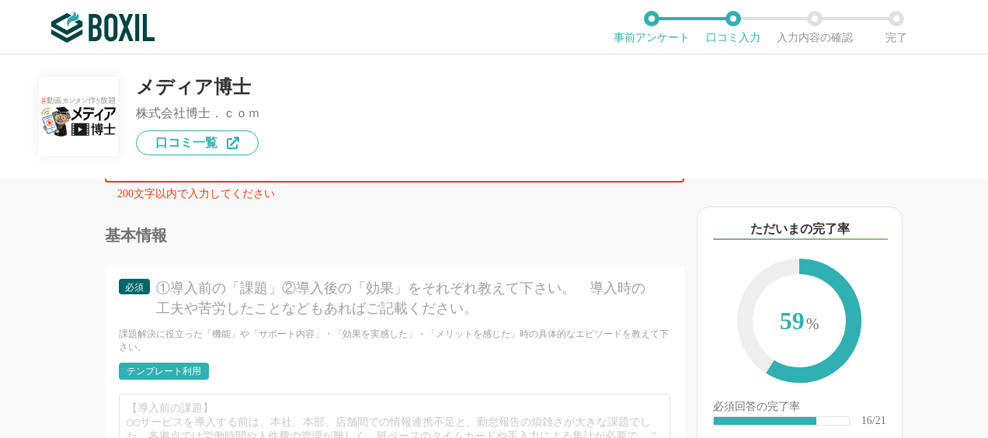
scroll to position [2798, 0]
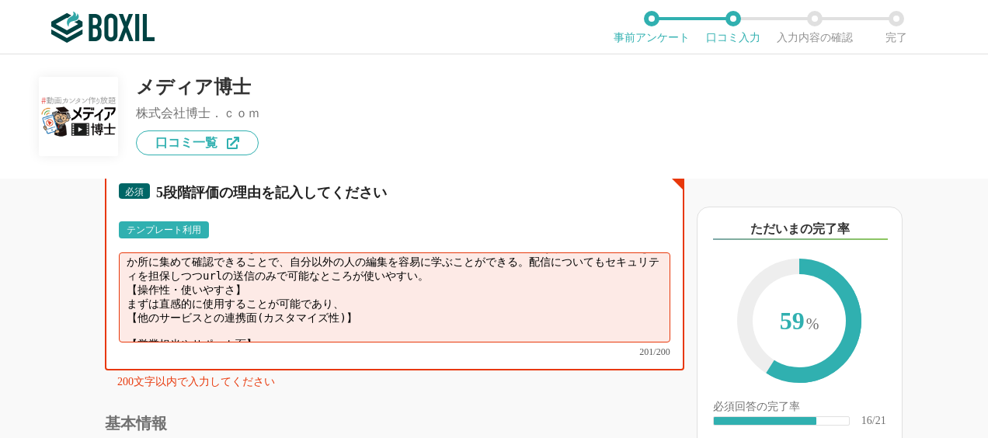
drag, startPoint x: 124, startPoint y: 311, endPoint x: 409, endPoint y: 337, distance: 286.4
click at [409, 337] on textarea "【役立った機能面】 映像作成の機能だけではなく、映像保管・配信プラットフォームとしても運用可能であり、全ての成果物を一か所に集めて確認できることで、自分以外の…" at bounding box center [395, 298] width 552 height 90
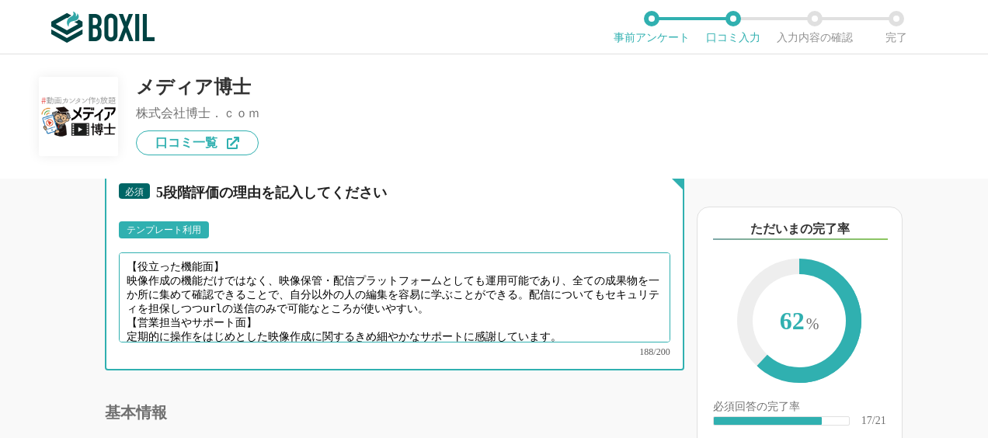
click at [462, 343] on textarea "【役立った機能面】 映像作成の機能だけではなく、映像保管・配信プラットフォームとしても運用可能であり、全ての成果物を一か所に集めて確認できることで、自分以外の…" at bounding box center [395, 298] width 552 height 90
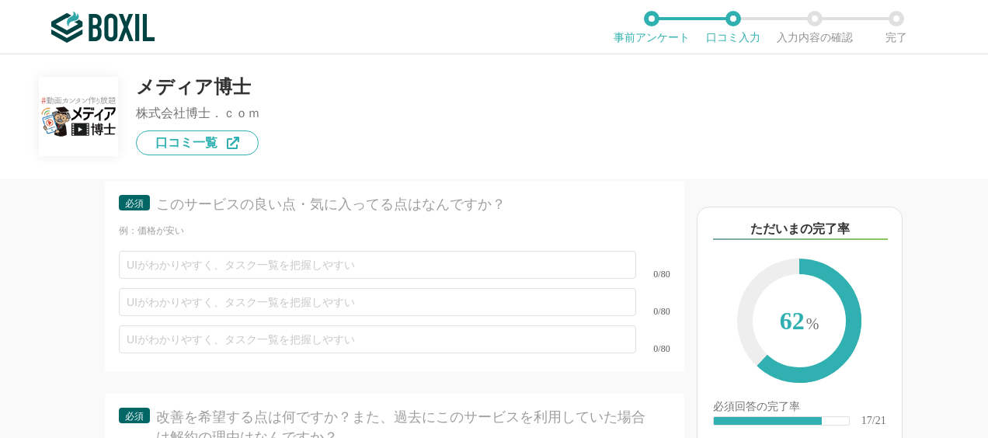
scroll to position [3342, 0]
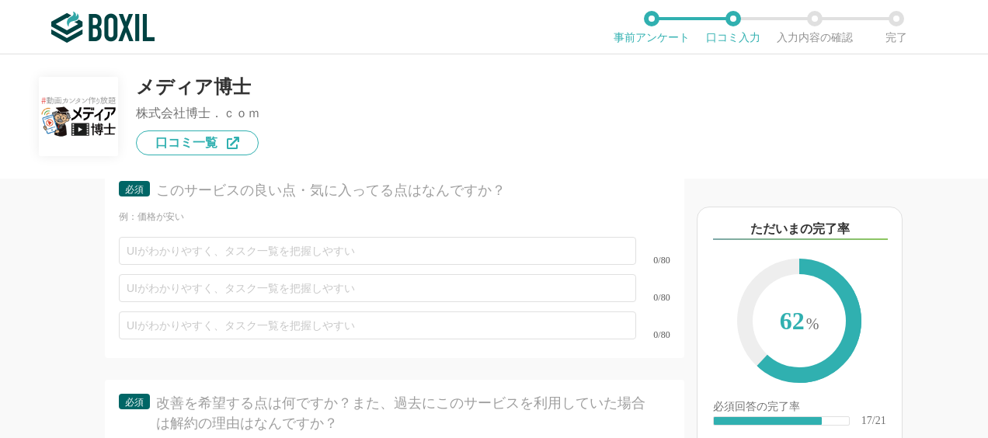
type textarea "【役立った機能面】 映像作成の機能だけではなく、映像保管・配信プラットフォームとしても運用可能であり、全ての成果物を一か所に集めて確認できることで、自分以外の…"
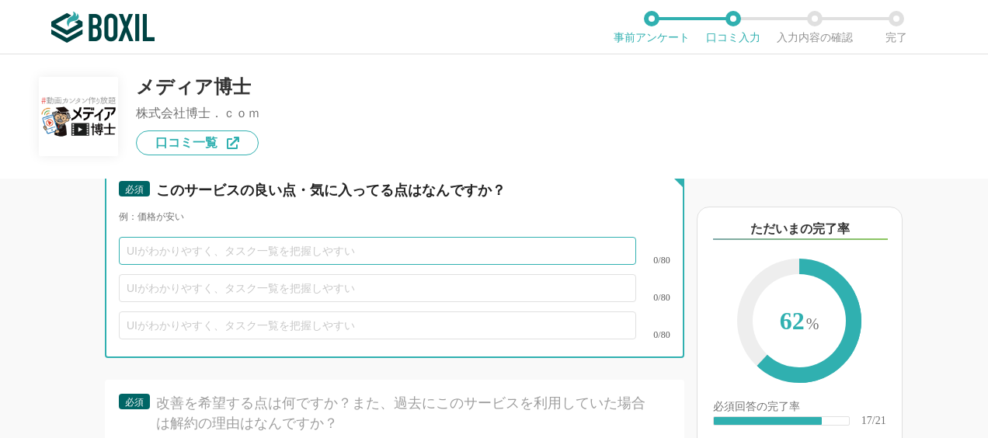
click at [441, 265] on input "text" at bounding box center [378, 251] width 518 height 28
type input "支"
type input "し"
type input "サポートが手厚い"
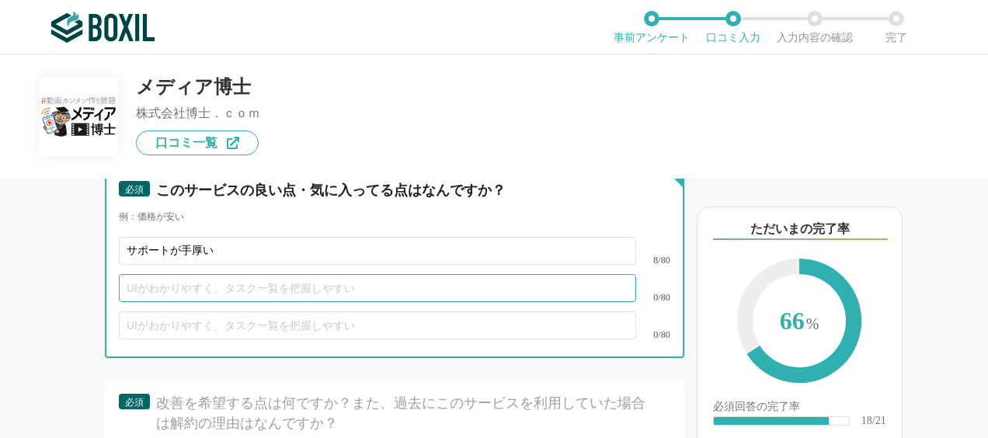
click at [325, 302] on input "text" at bounding box center [378, 288] width 518 height 28
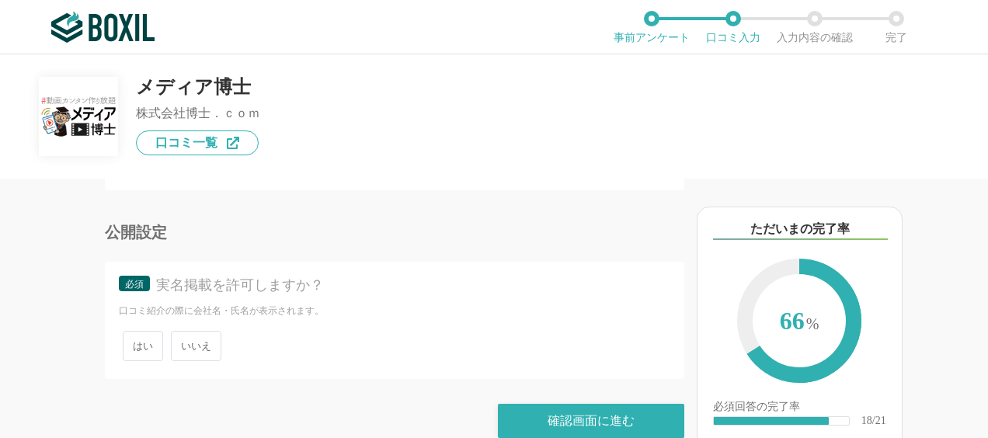
scroll to position [4443, 0]
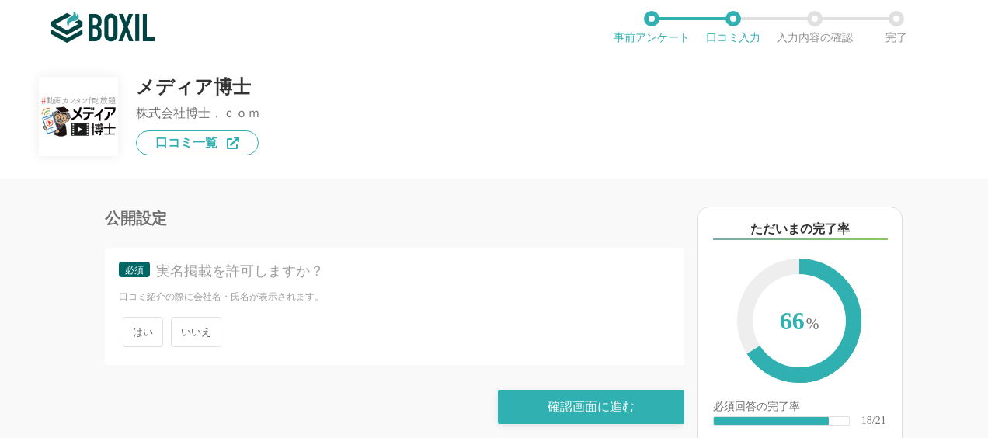
click at [145, 319] on span "はい" at bounding box center [143, 332] width 40 height 30
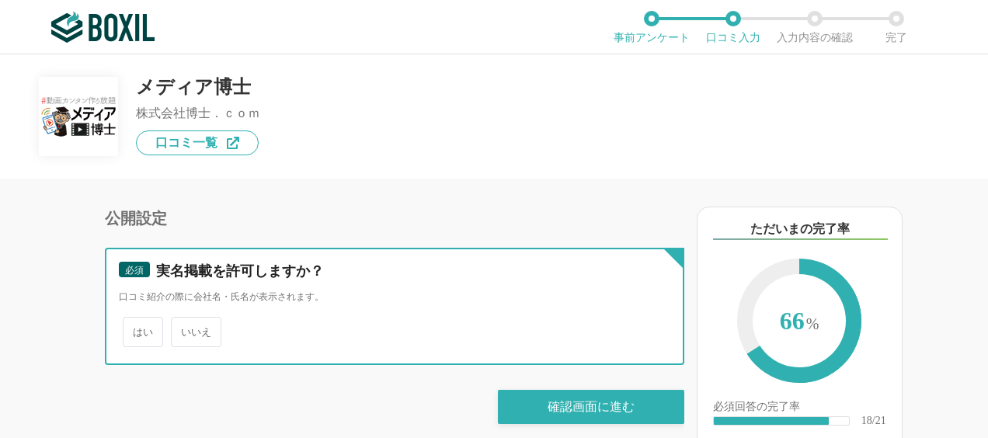
click at [137, 319] on input "はい" at bounding box center [132, 324] width 10 height 10
radio input "true"
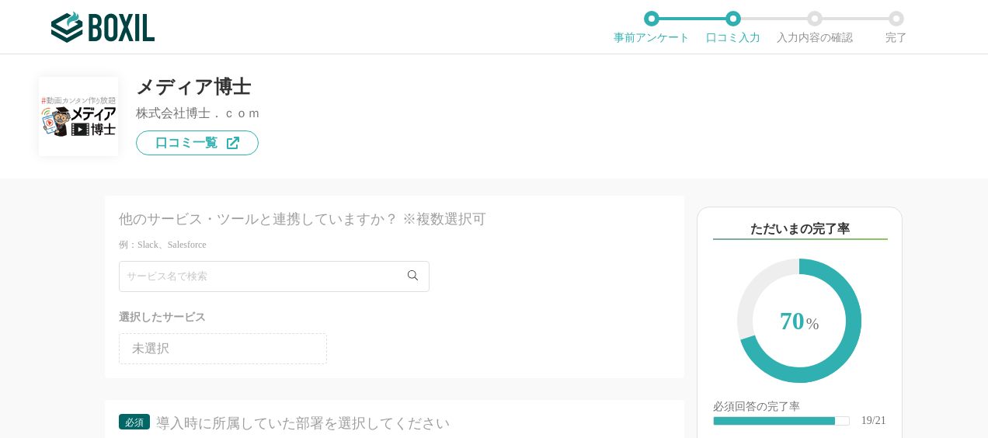
scroll to position [0, 0]
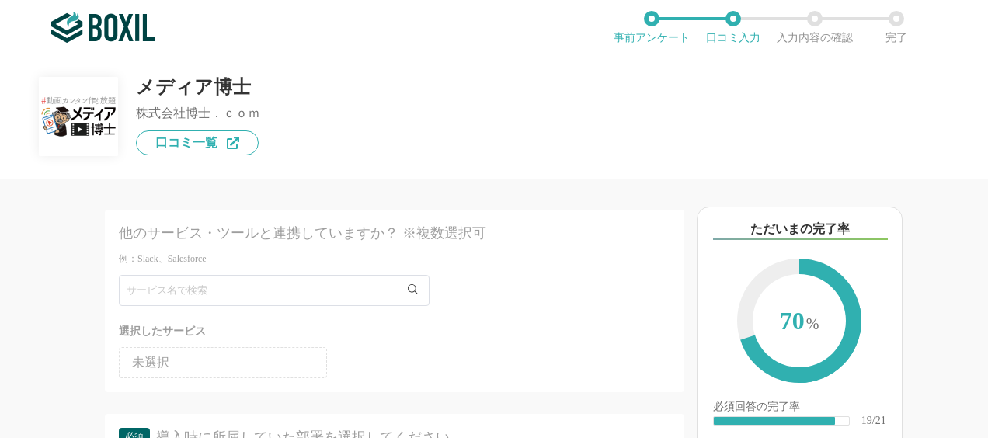
click at [268, 361] on li "未選択" at bounding box center [223, 362] width 208 height 31
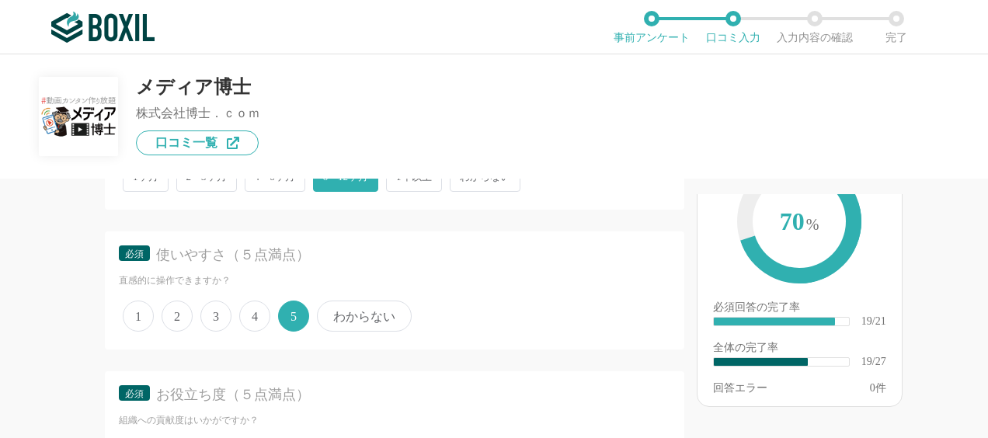
scroll to position [100, 0]
